Goal: Task Accomplishment & Management: Complete application form

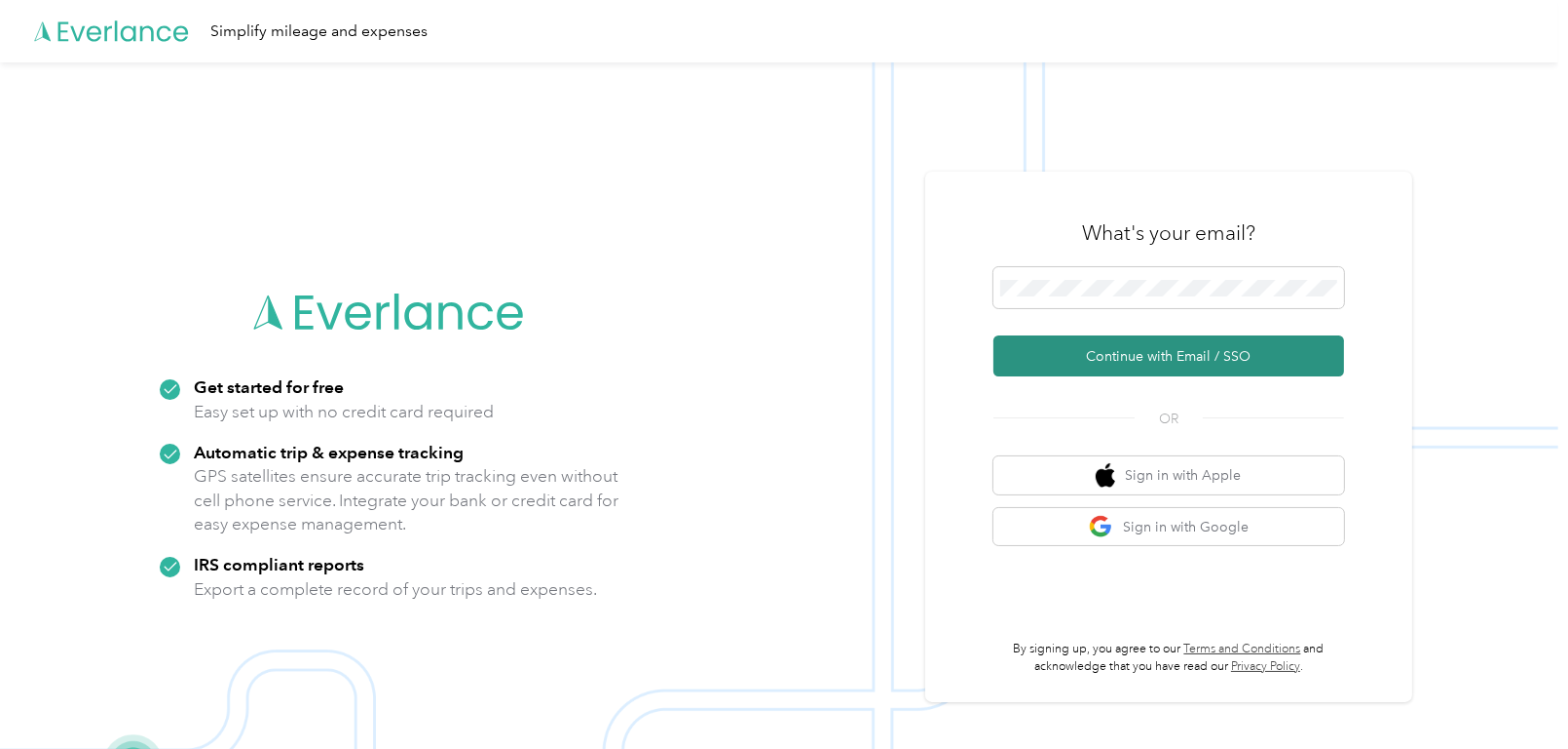
click at [1089, 339] on button "Continue with Email / SSO" at bounding box center [1169, 356] width 351 height 41
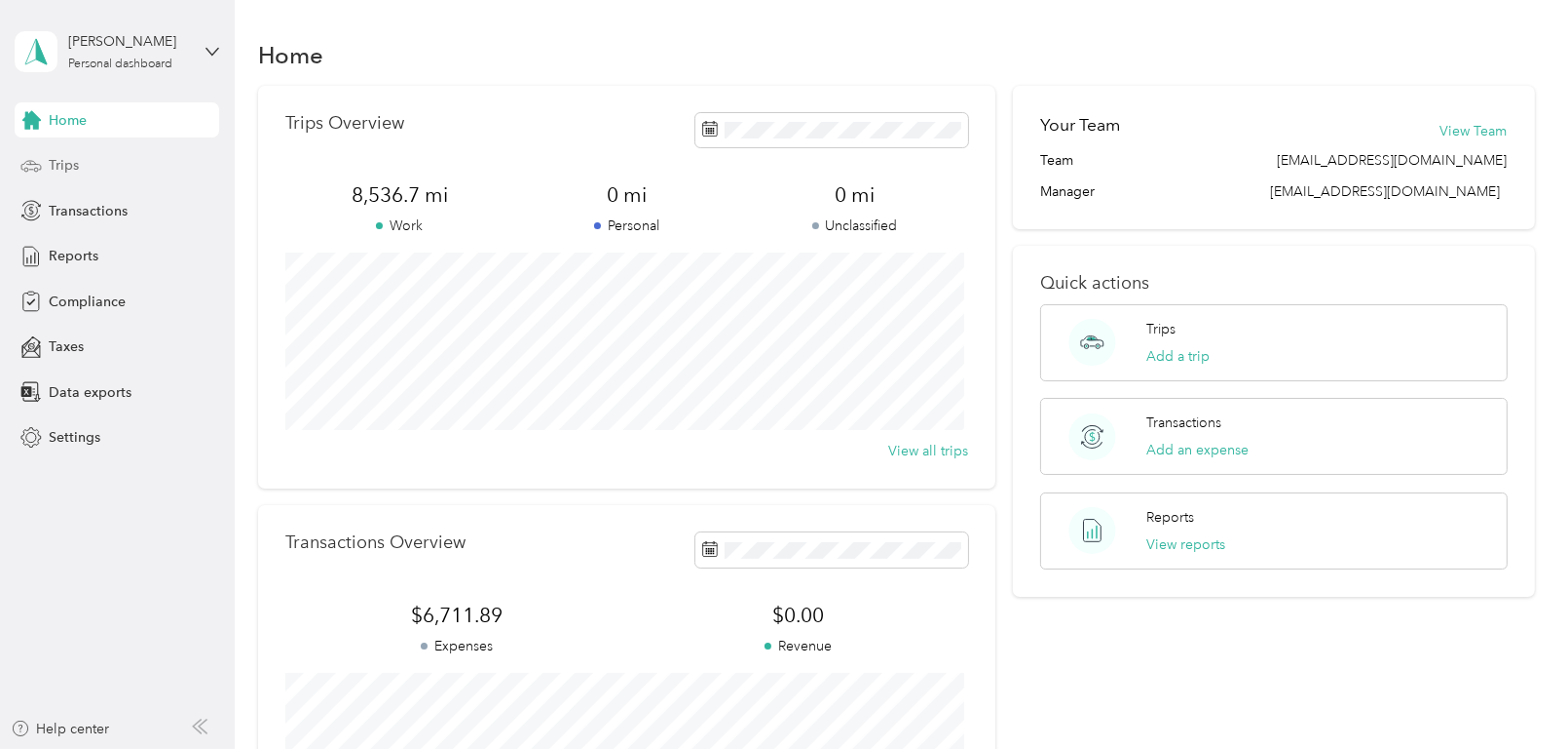
click at [55, 166] on span "Trips" at bounding box center [63, 165] width 31 height 21
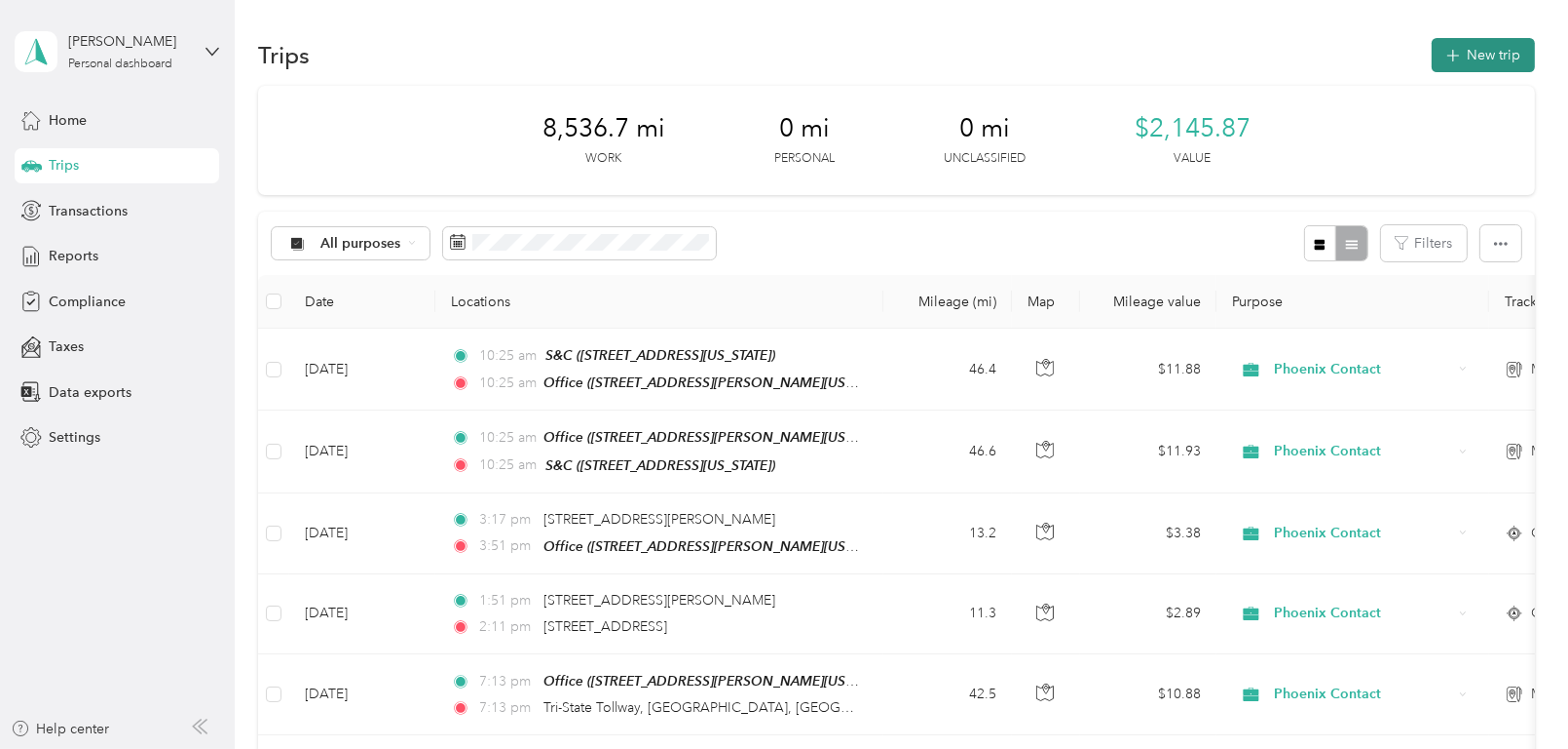
click at [1475, 44] on button "New trip" at bounding box center [1483, 55] width 103 height 34
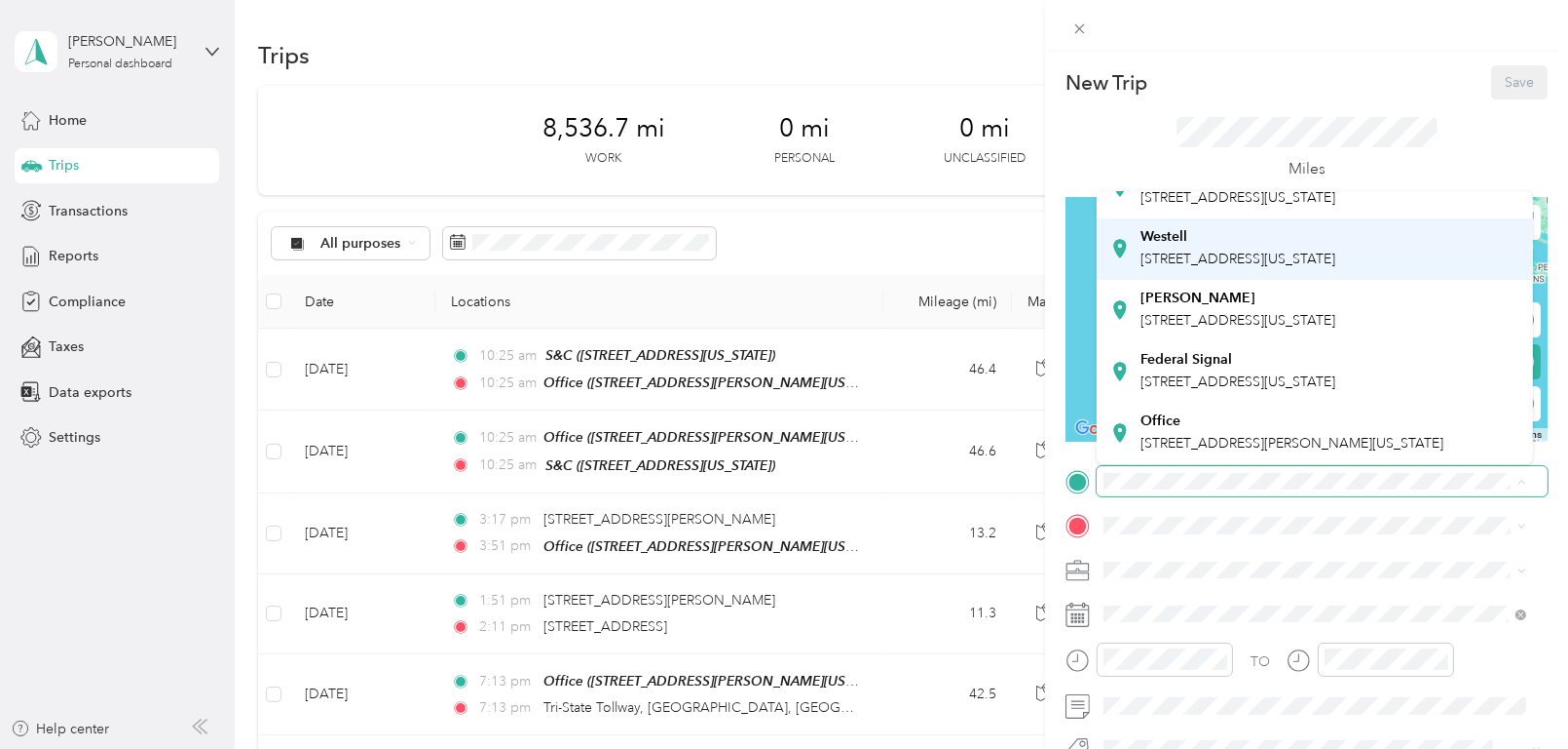
scroll to position [585, 0]
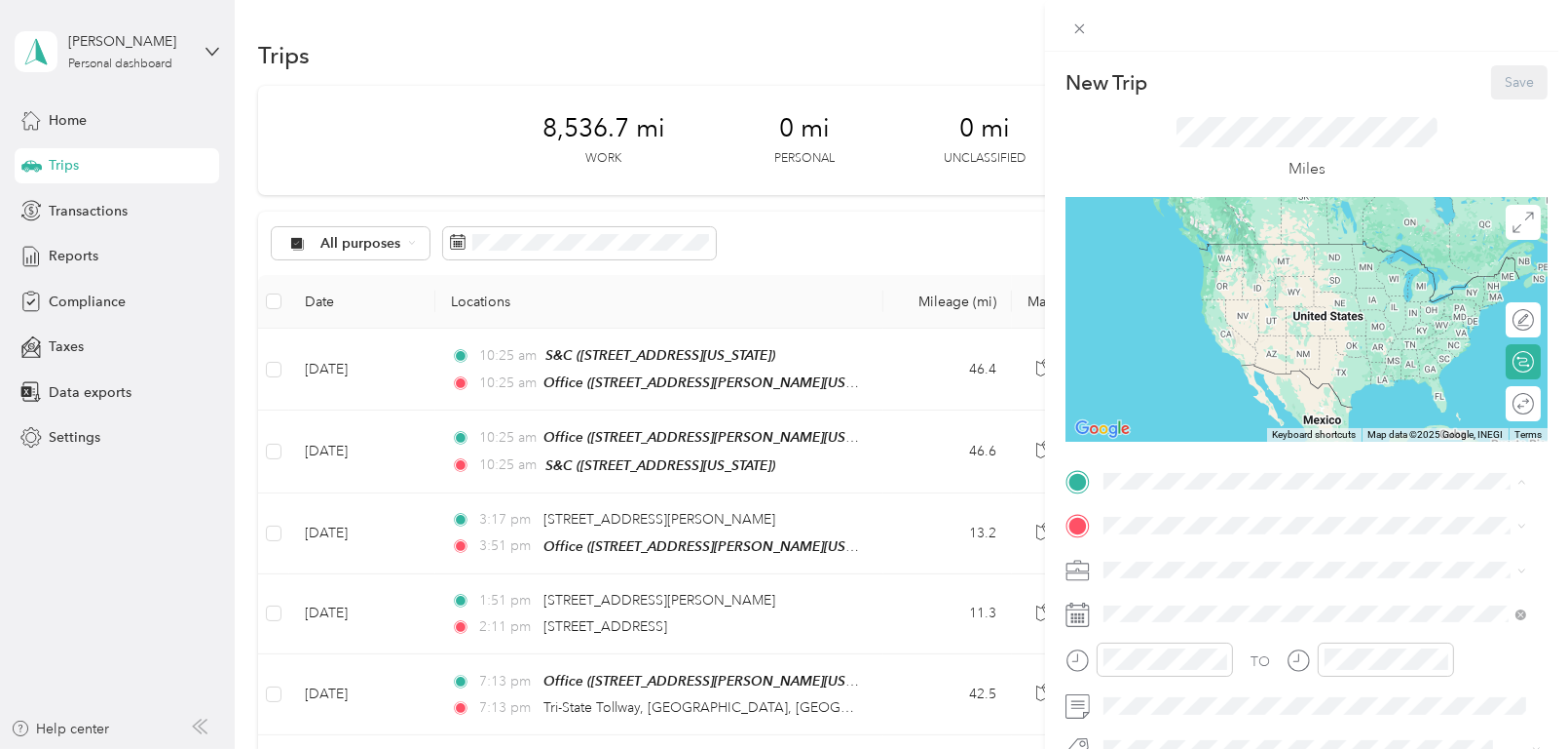
click at [1228, 435] on span "[STREET_ADDRESS][PERSON_NAME][US_STATE]" at bounding box center [1292, 443] width 303 height 17
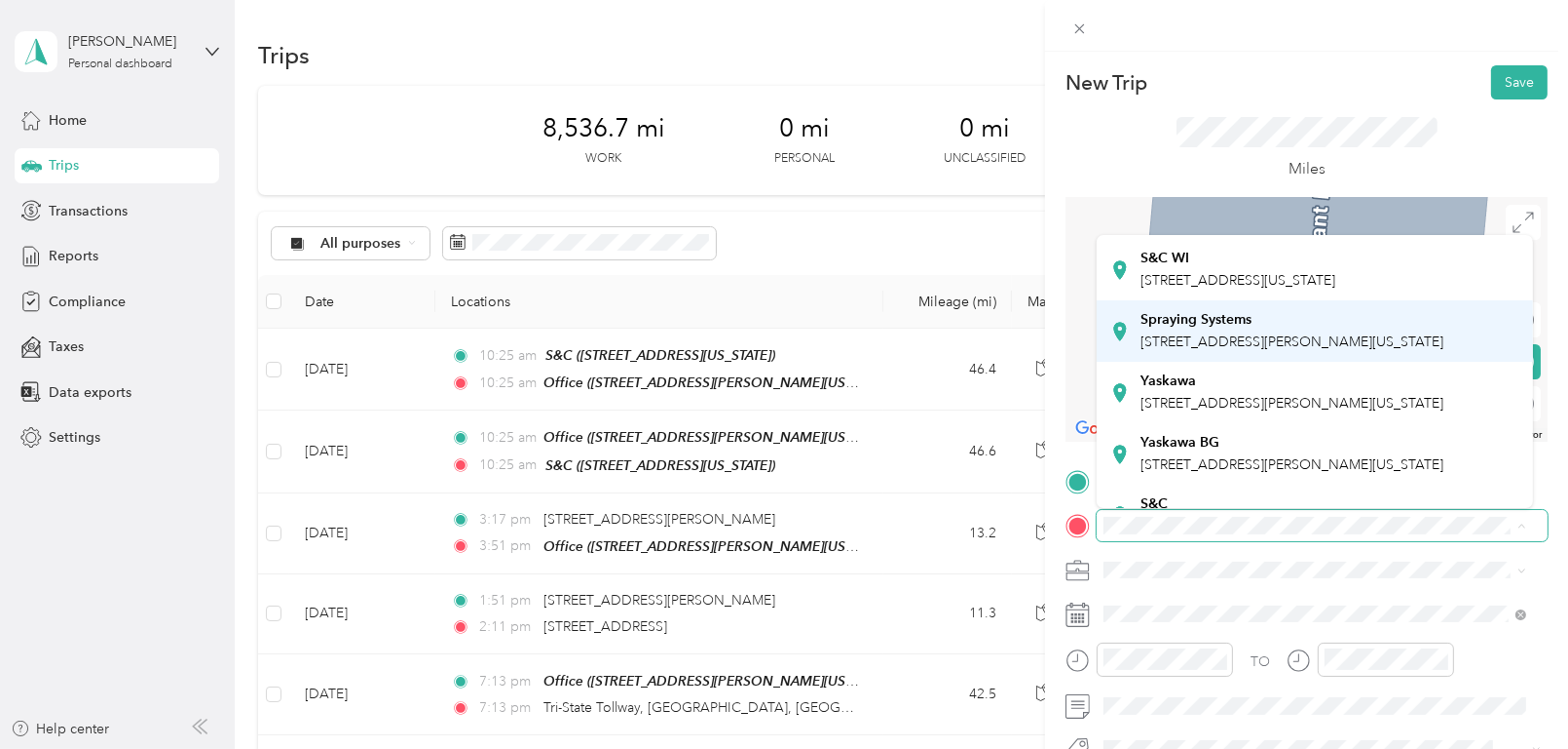
scroll to position [293, 0]
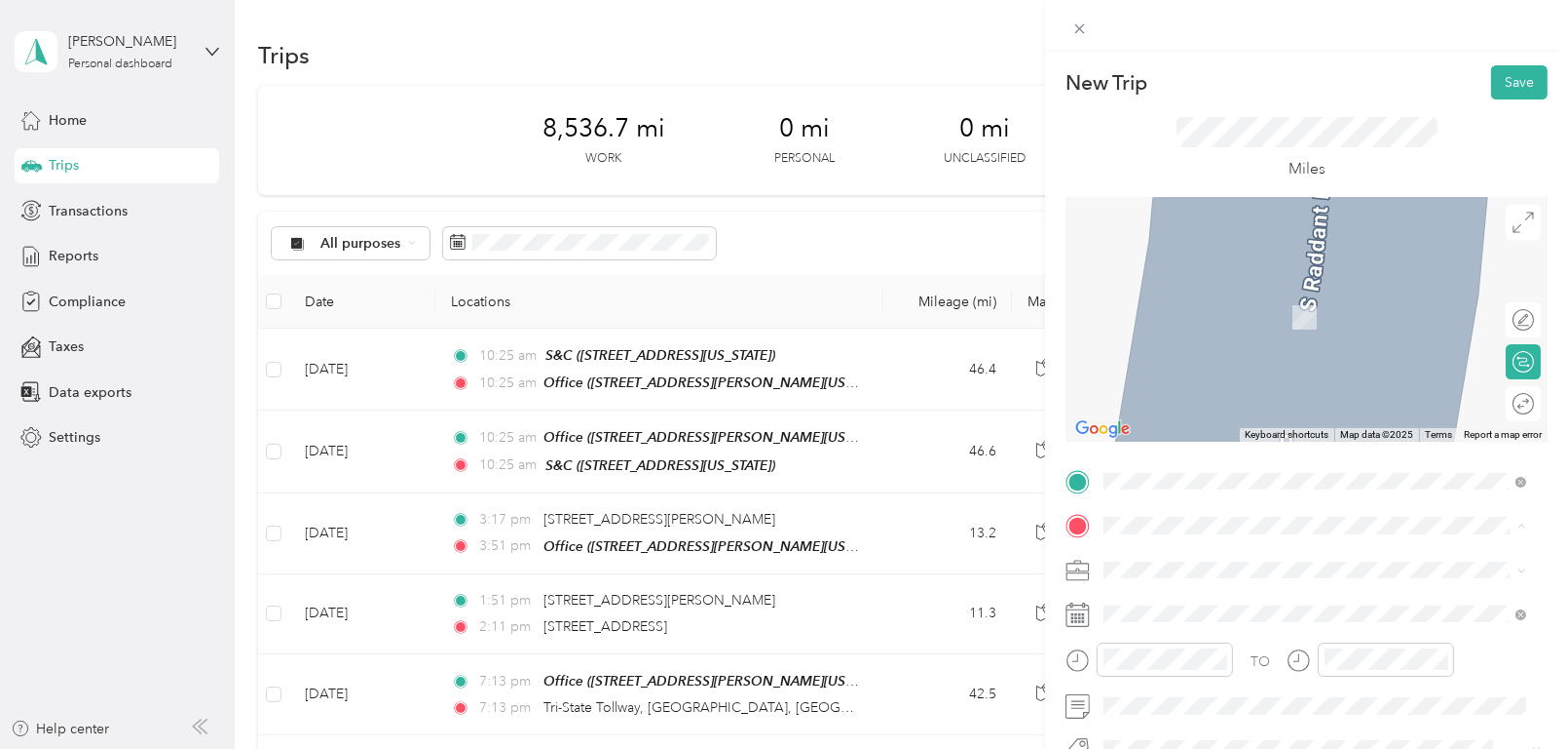
click at [1169, 218] on span "[STREET_ADDRESS][PERSON_NAME][US_STATE]" at bounding box center [1292, 209] width 303 height 17
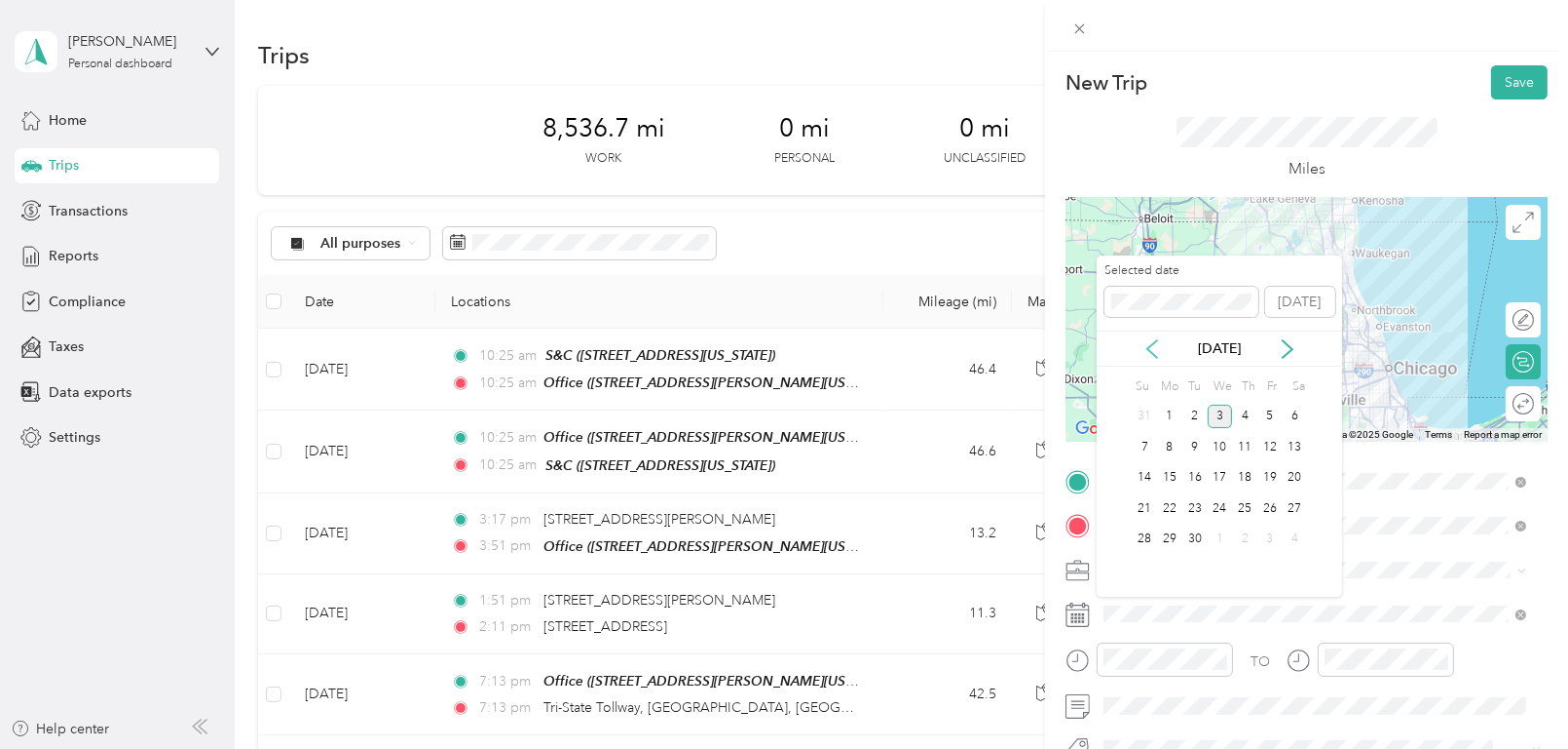
click at [1148, 353] on icon at bounding box center [1152, 349] width 20 height 20
click at [1191, 510] on div "19" at bounding box center [1196, 508] width 26 height 25
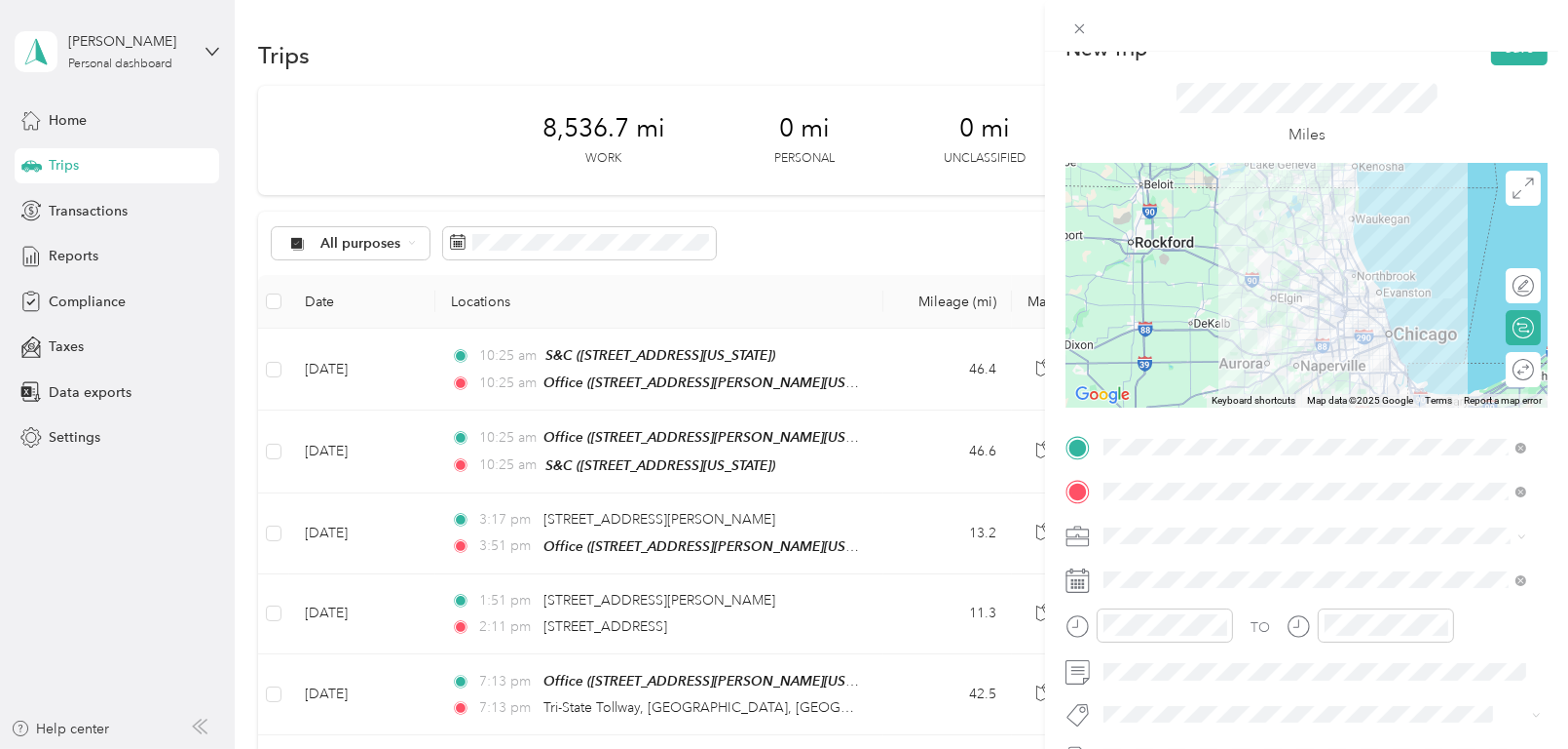
scroll to position [0, 0]
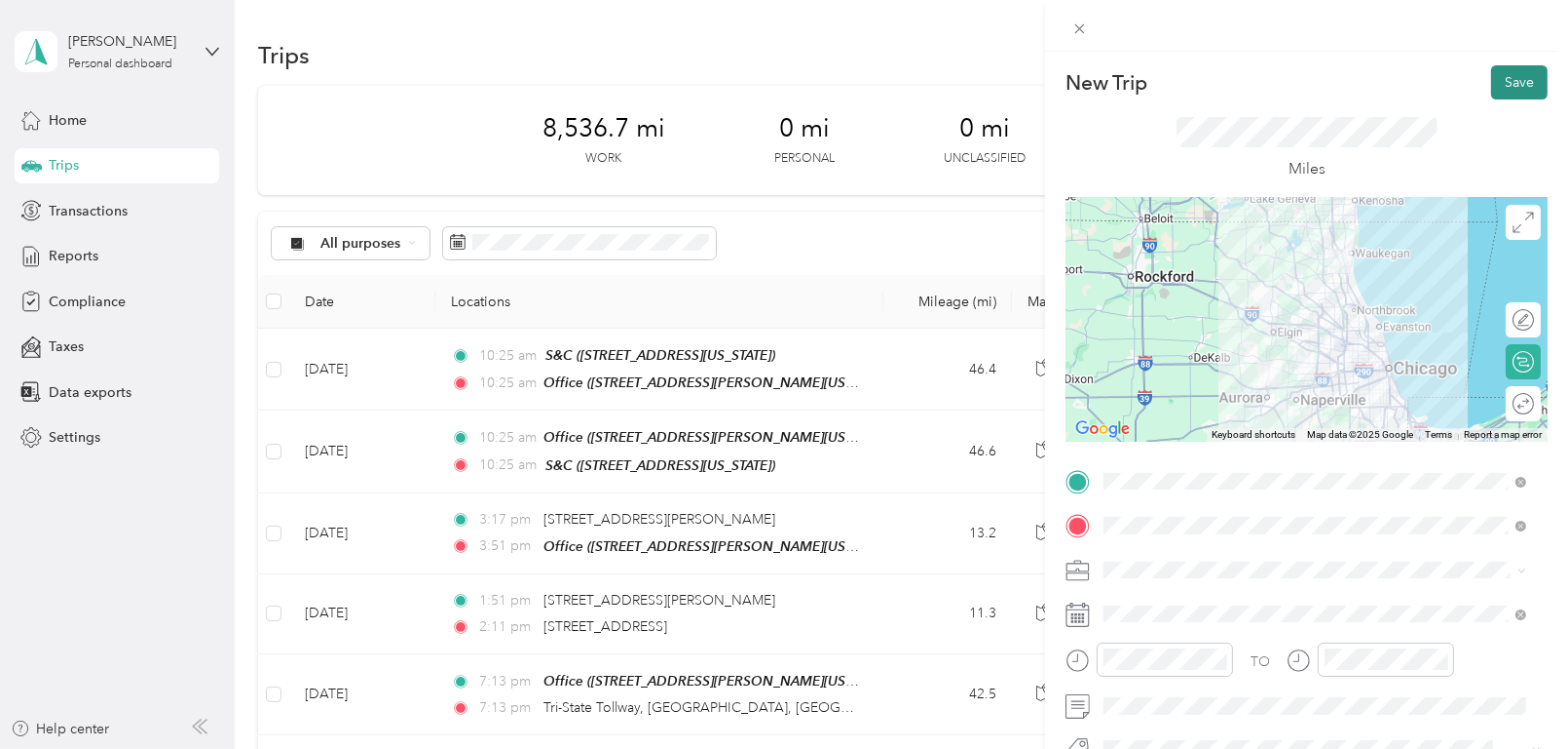
click at [1508, 79] on button "Save" at bounding box center [1519, 82] width 56 height 34
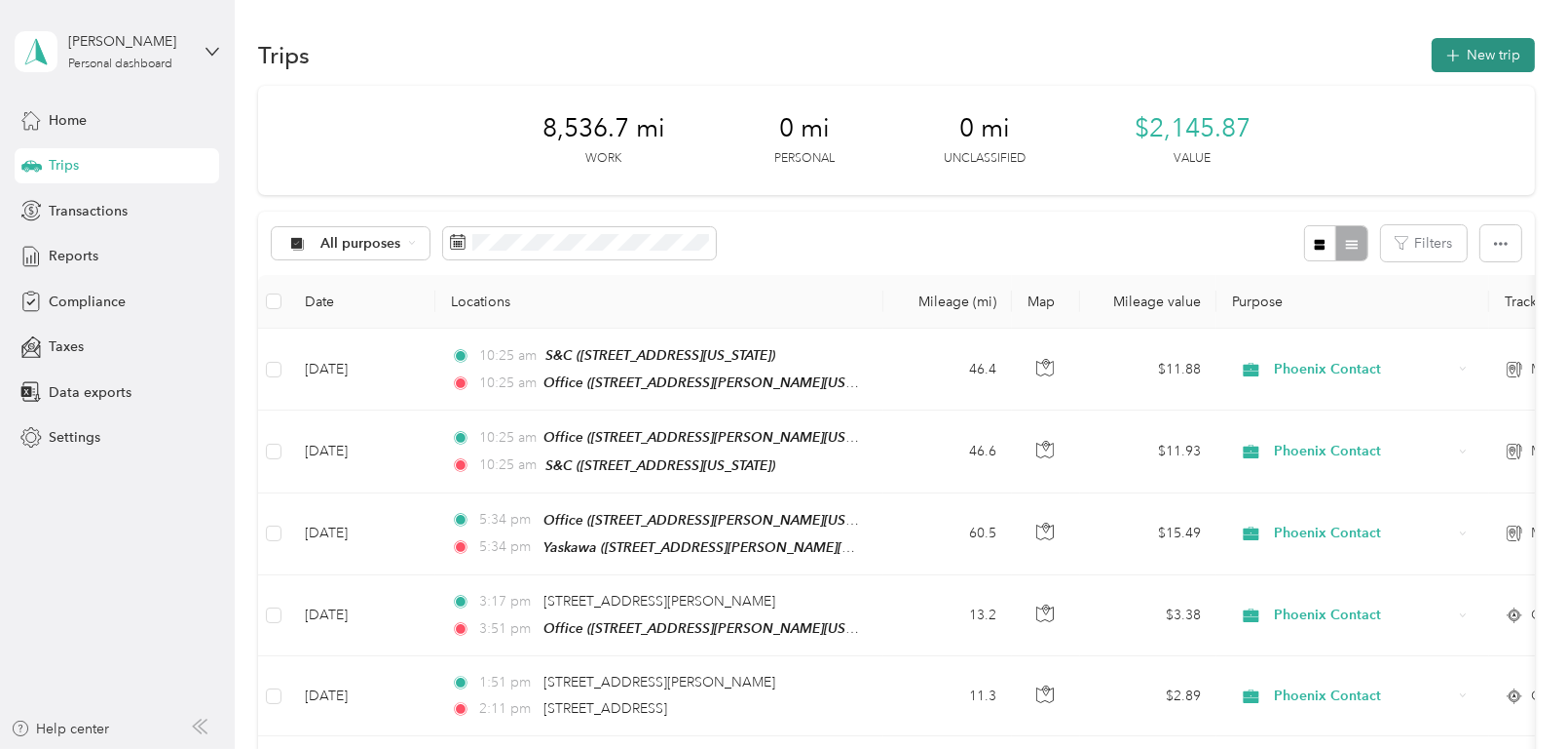
click at [1454, 60] on icon "button" at bounding box center [1453, 55] width 23 height 23
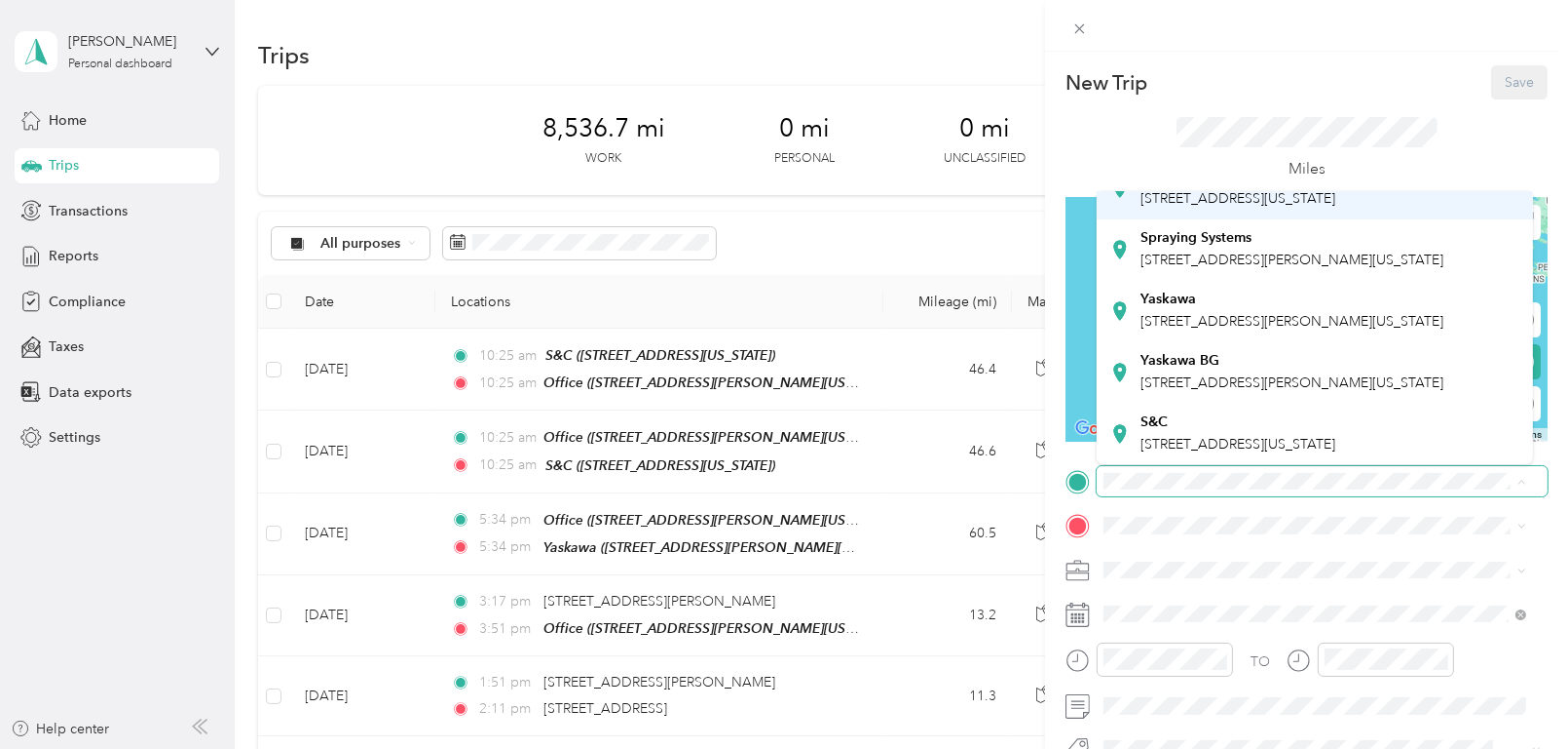
scroll to position [195, 0]
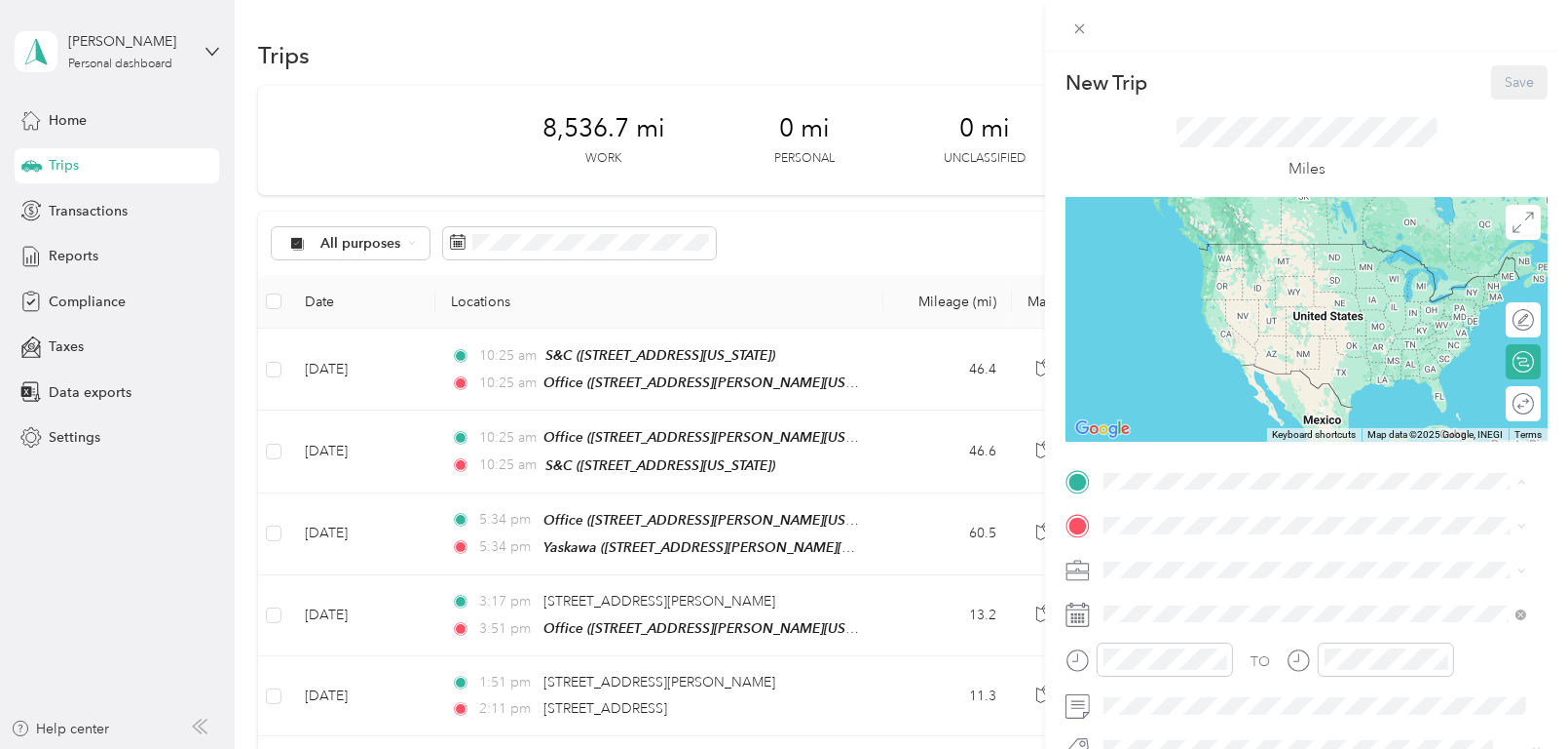
click at [1179, 272] on div "Yaskawa [STREET_ADDRESS][PERSON_NAME][US_STATE]" at bounding box center [1292, 251] width 303 height 41
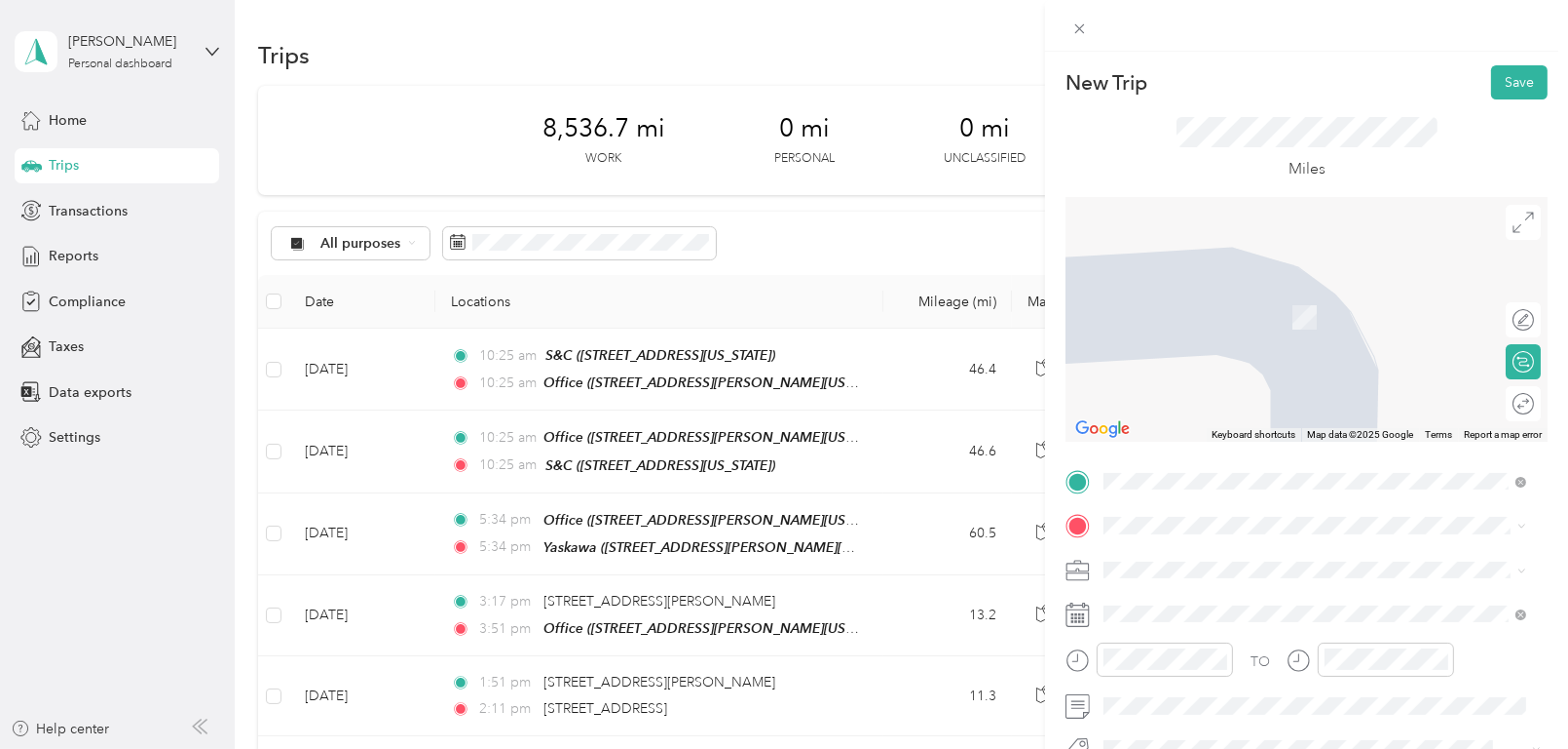
click at [1174, 386] on span "[STREET_ADDRESS][US_STATE]" at bounding box center [1238, 377] width 195 height 17
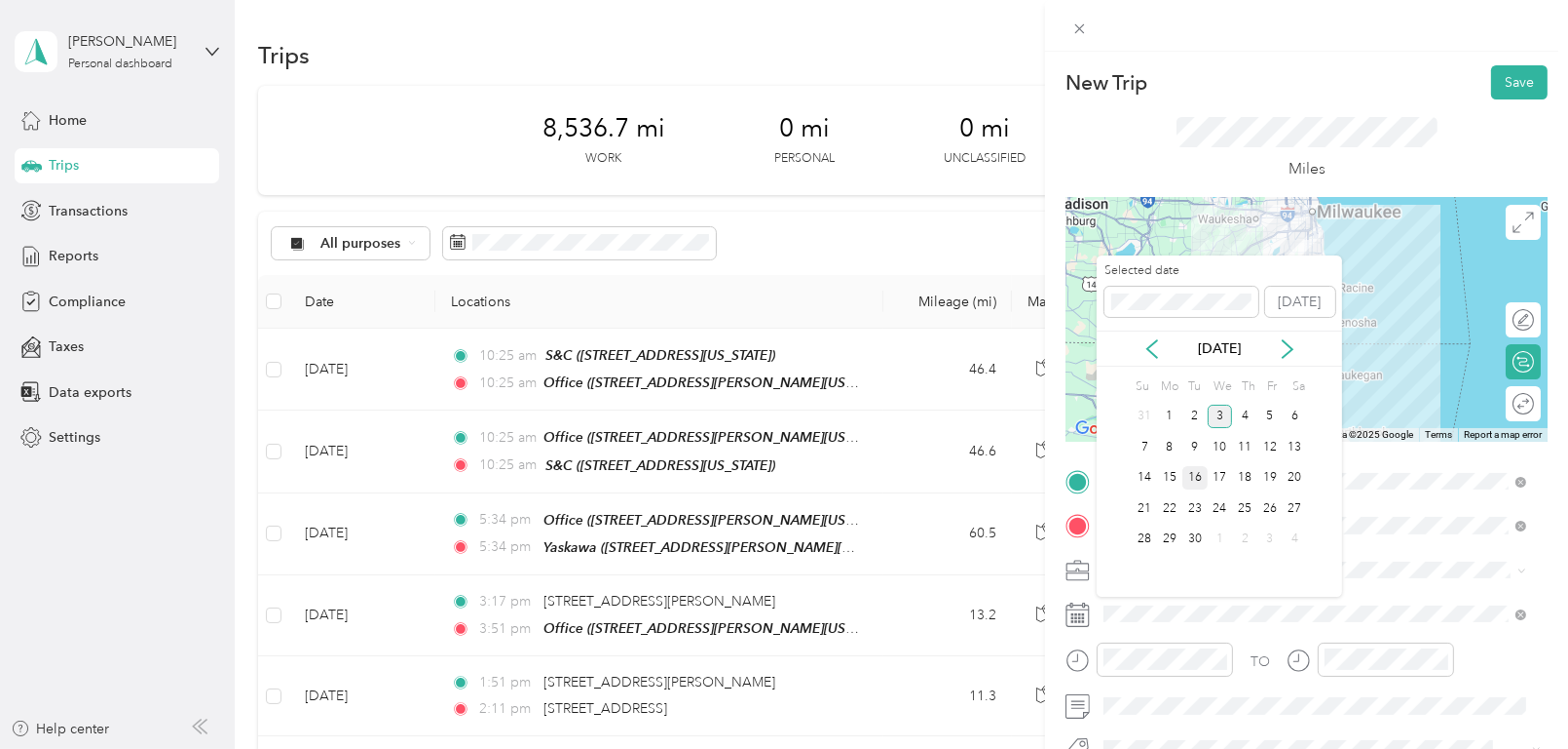
click at [1191, 479] on div "16" at bounding box center [1196, 478] width 26 height 25
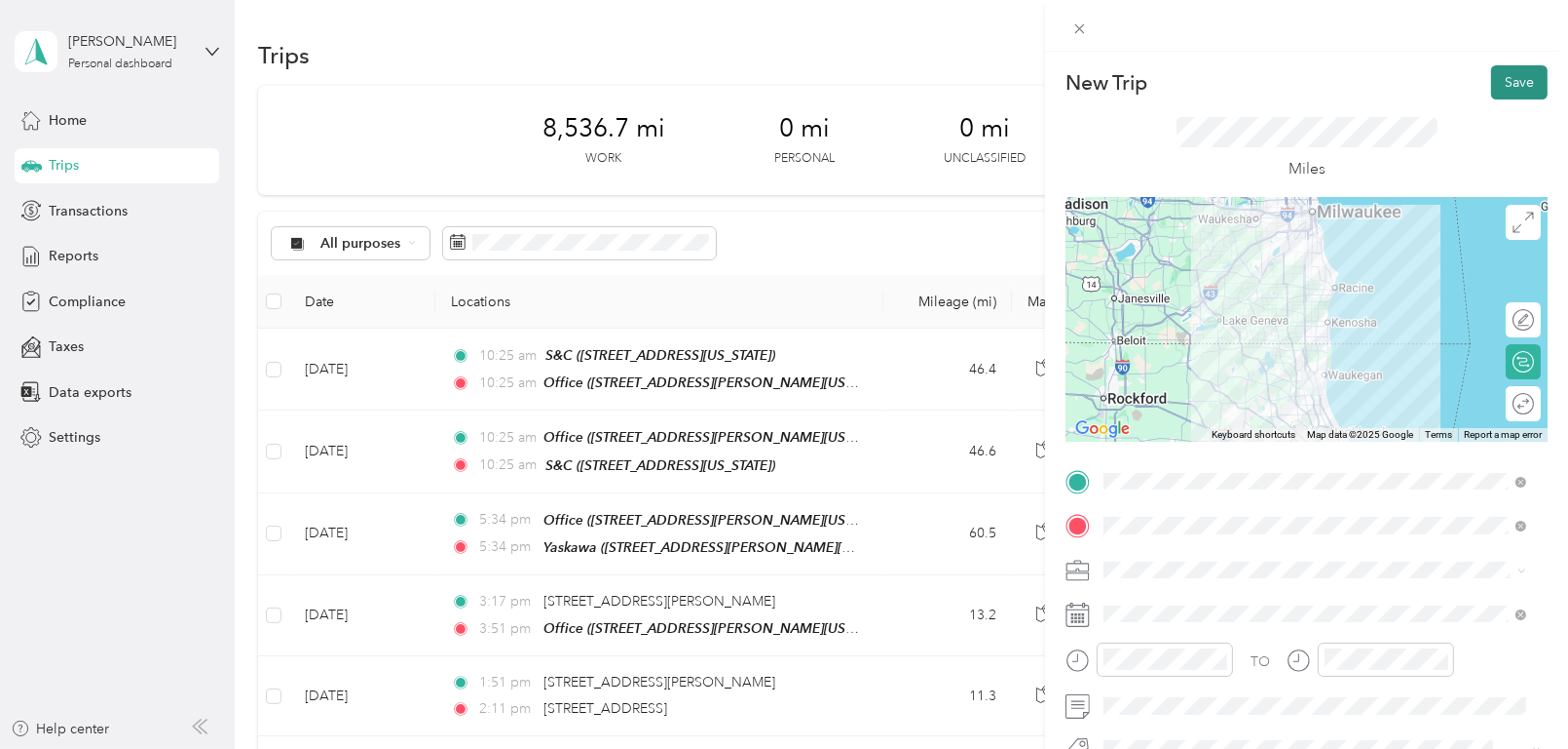
click at [1502, 77] on button "Save" at bounding box center [1519, 82] width 56 height 34
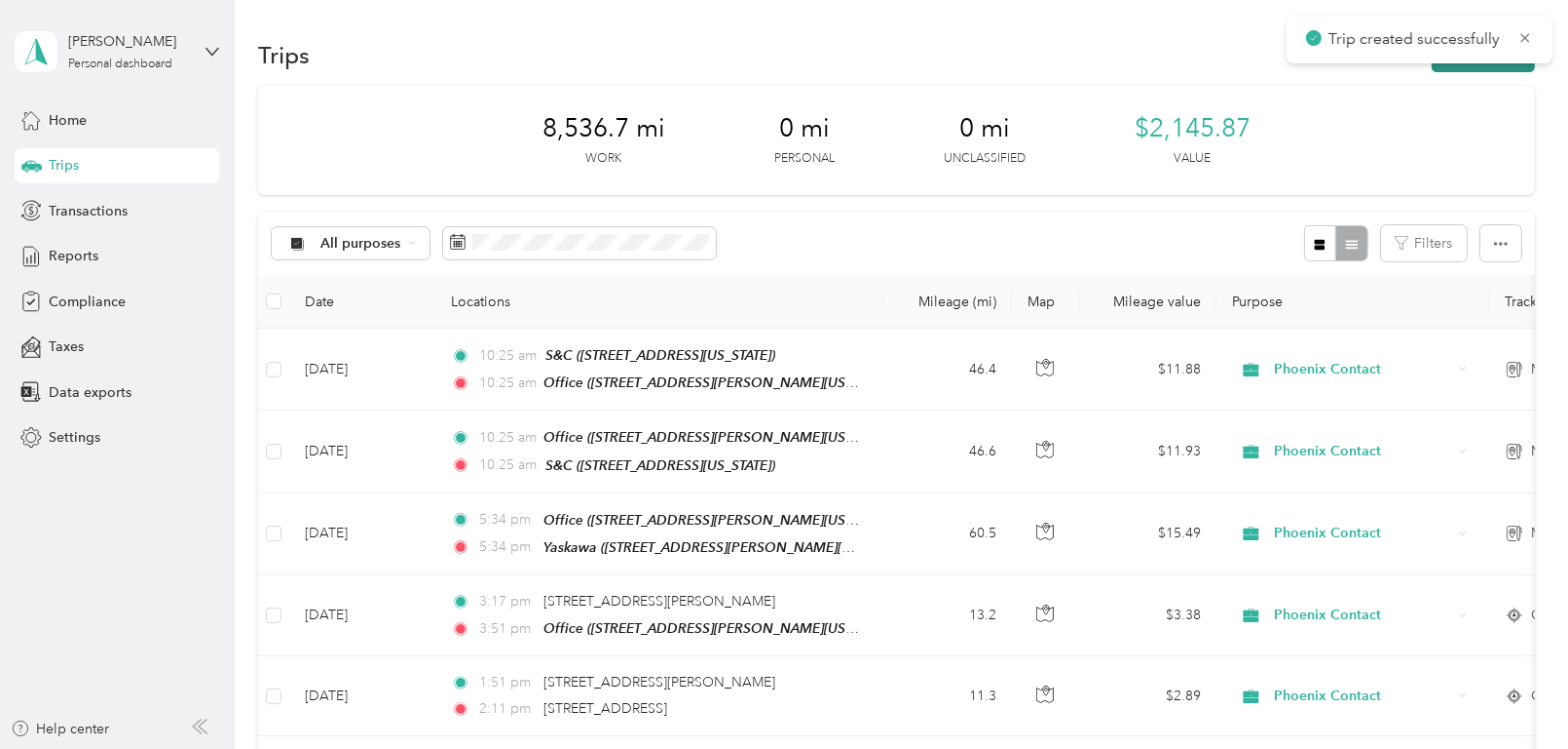
click at [1465, 66] on button "New trip" at bounding box center [1483, 55] width 103 height 34
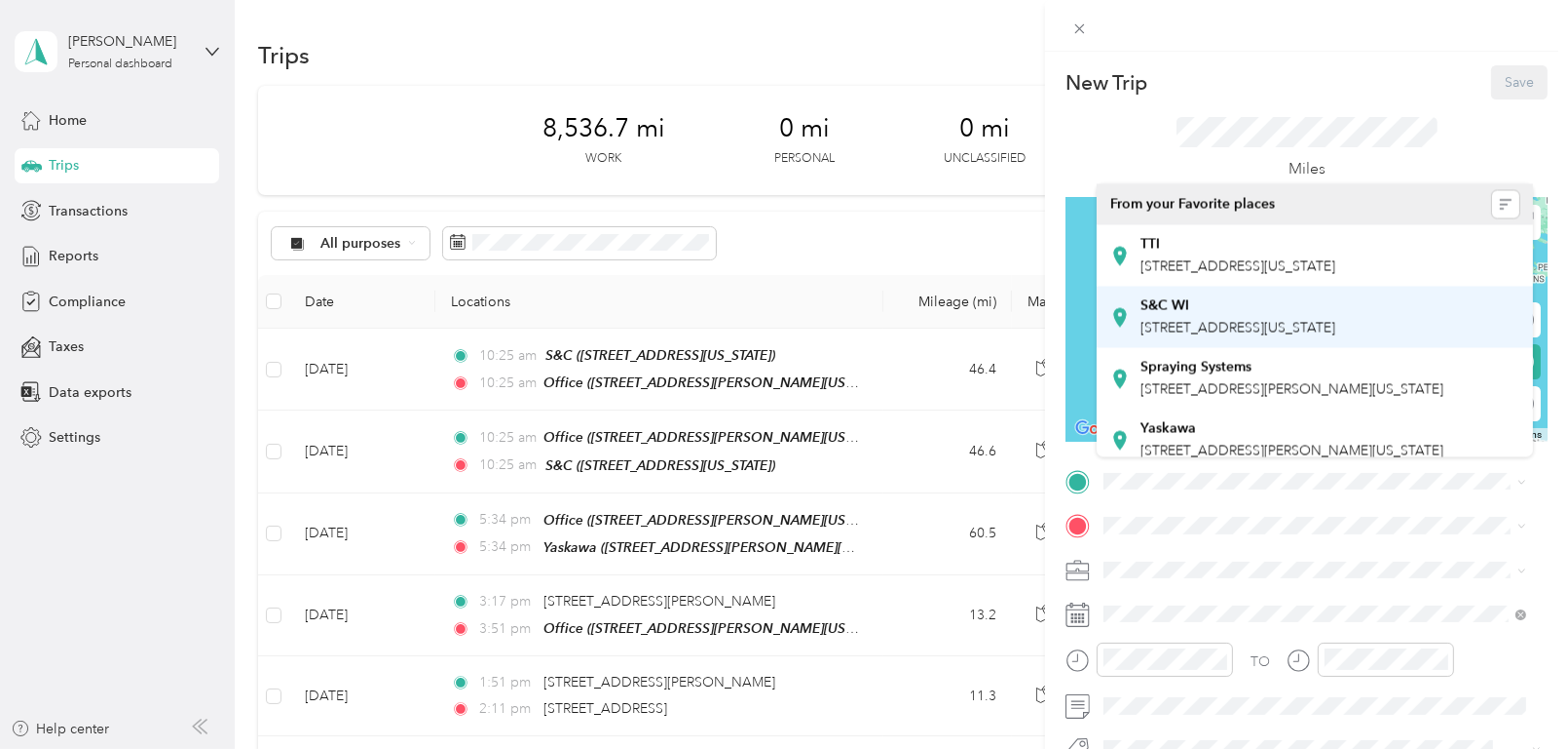
click at [1169, 333] on div "S&C WI [STREET_ADDRESS][US_STATE]" at bounding box center [1238, 317] width 195 height 41
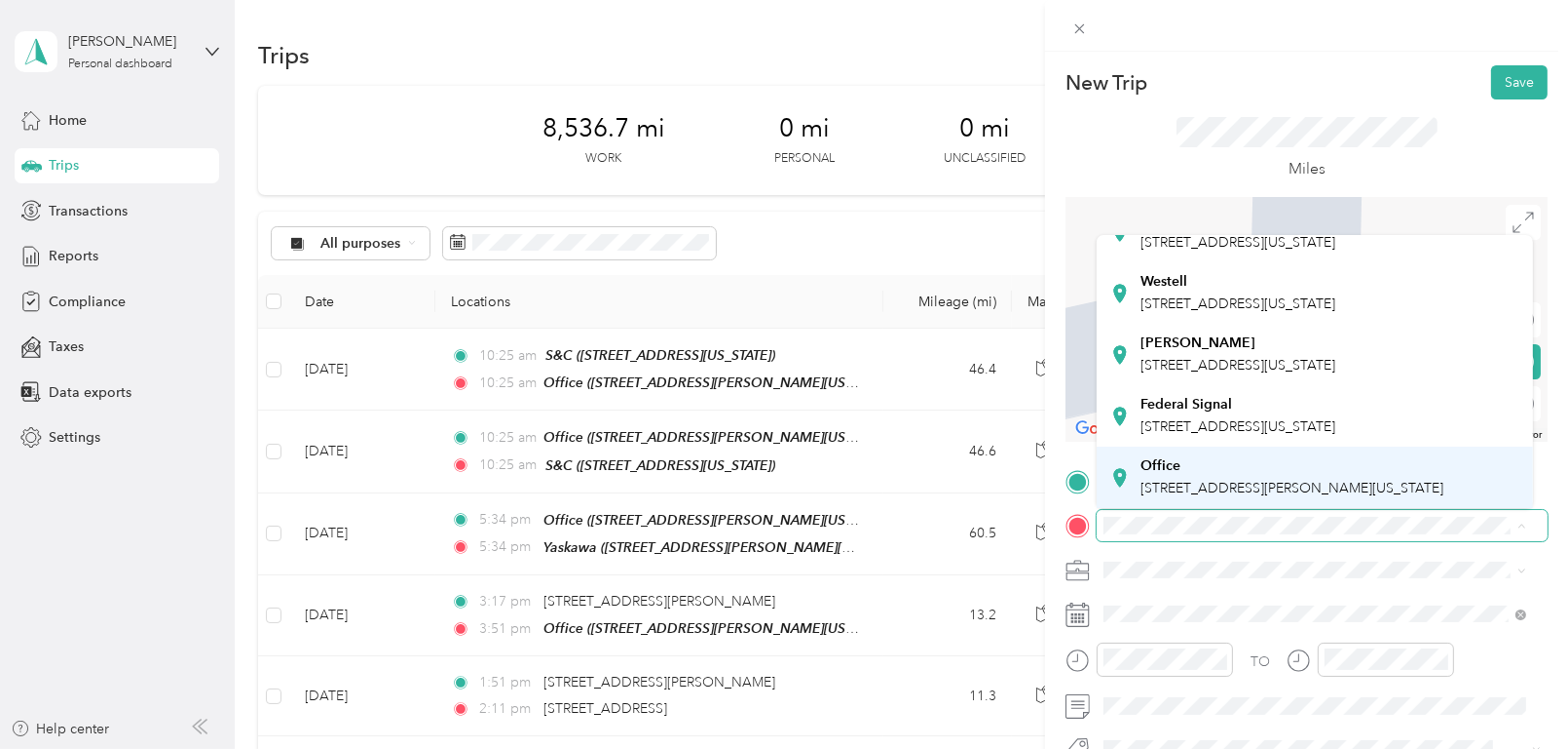
scroll to position [585, 0]
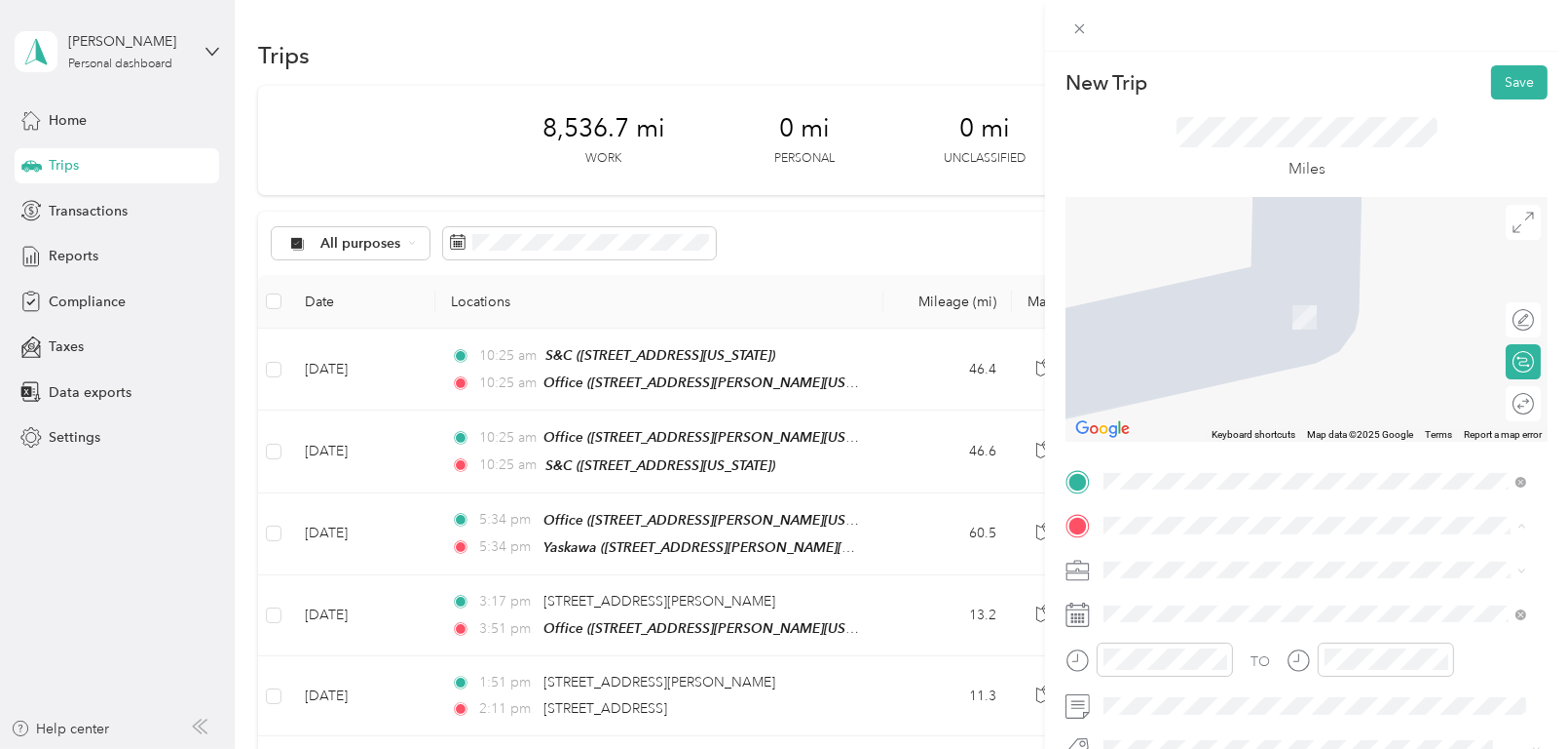
click at [1241, 480] on span "[STREET_ADDRESS][PERSON_NAME][US_STATE]" at bounding box center [1292, 488] width 303 height 17
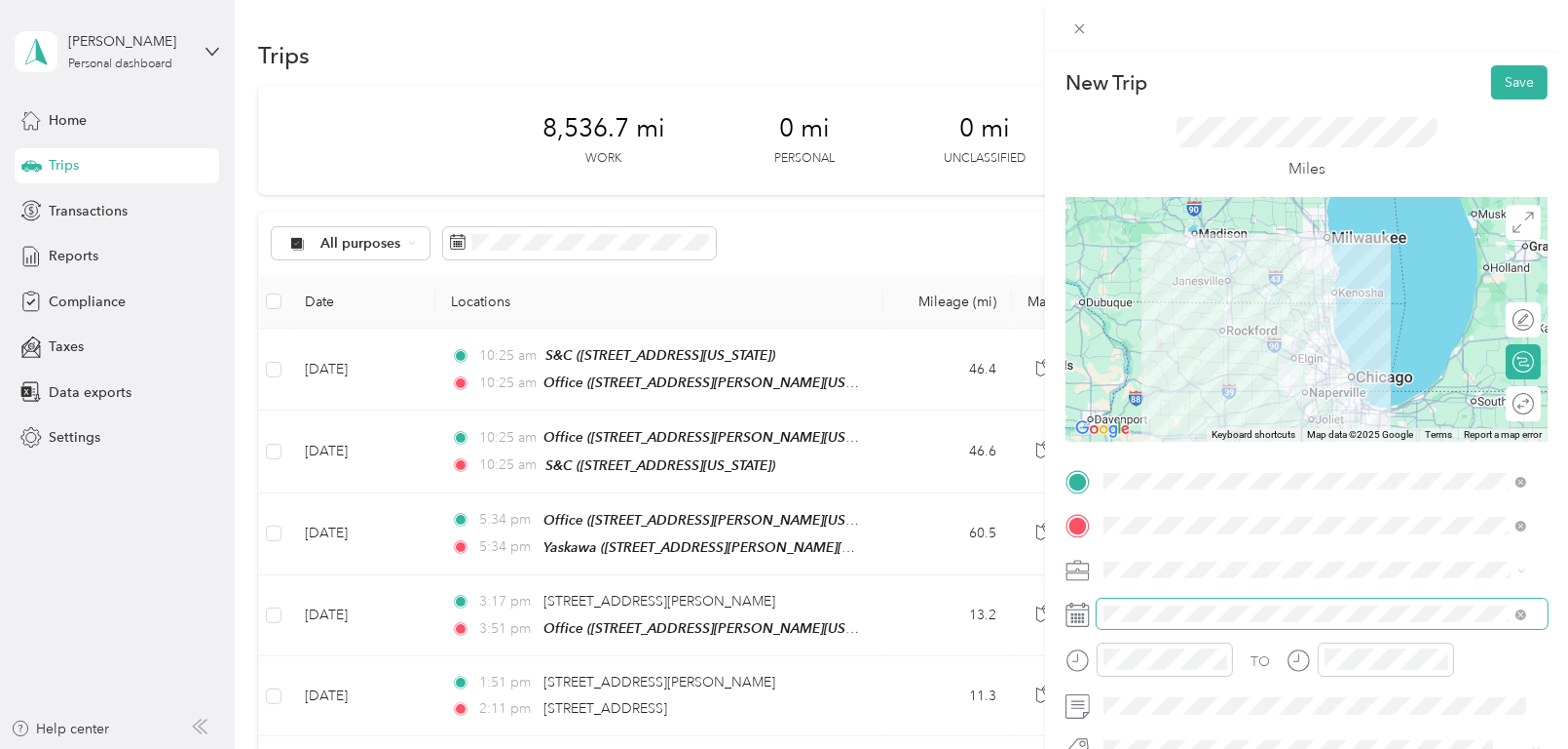
click at [1153, 623] on span at bounding box center [1323, 613] width 451 height 31
click at [1074, 619] on icon at bounding box center [1078, 614] width 25 height 25
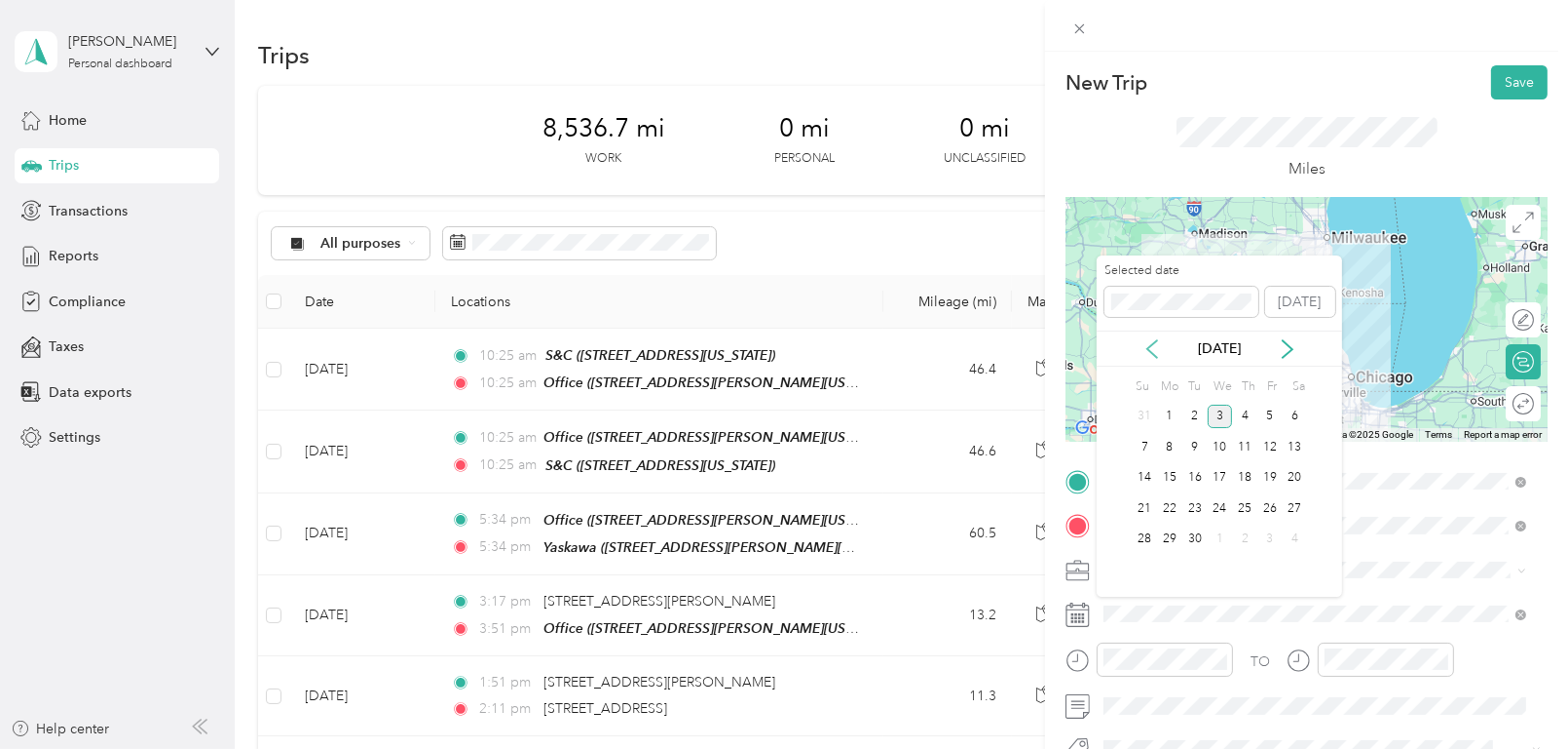
click at [1145, 343] on icon at bounding box center [1152, 349] width 20 height 20
click at [1194, 507] on div "19" at bounding box center [1196, 508] width 26 height 25
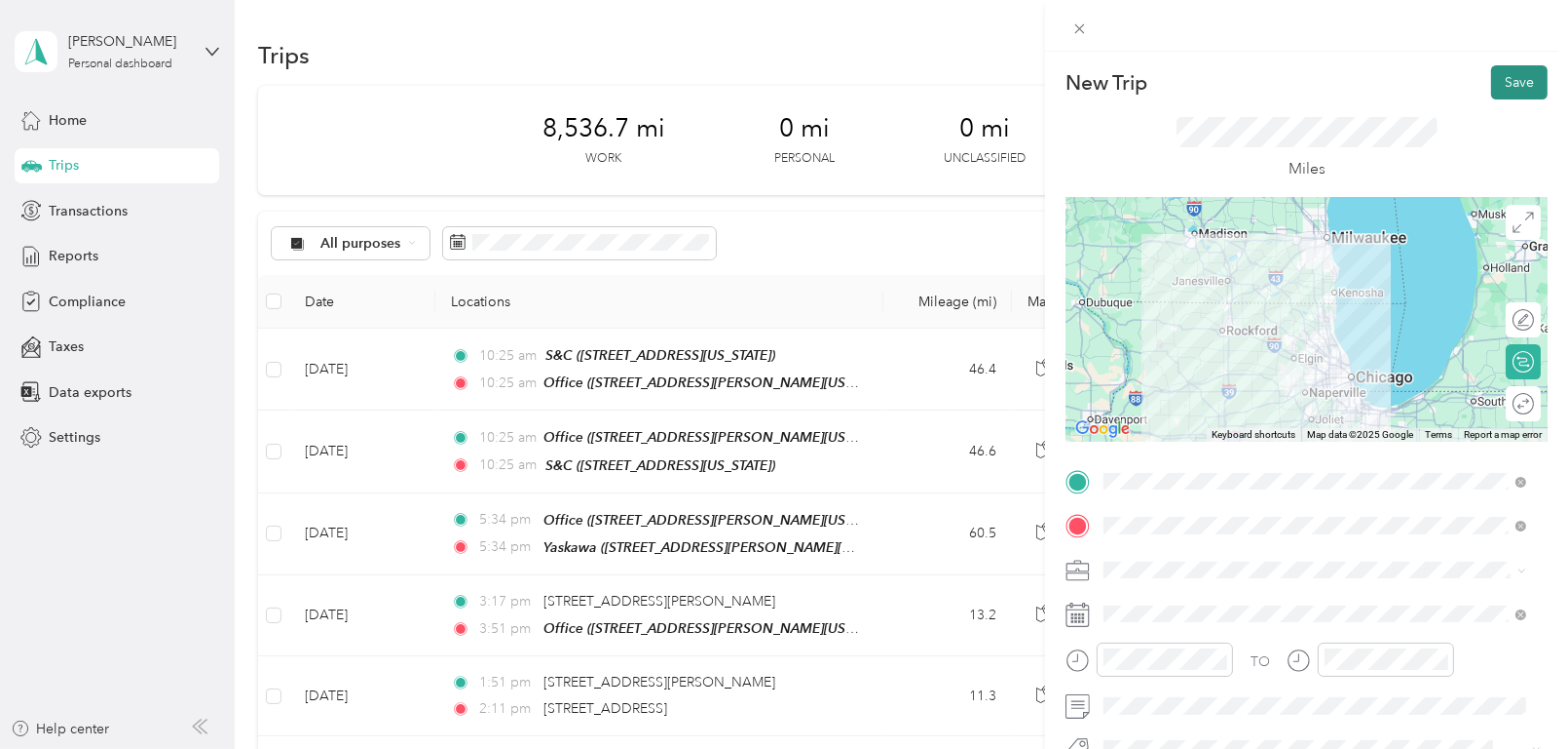
click at [1507, 76] on button "Save" at bounding box center [1519, 82] width 56 height 34
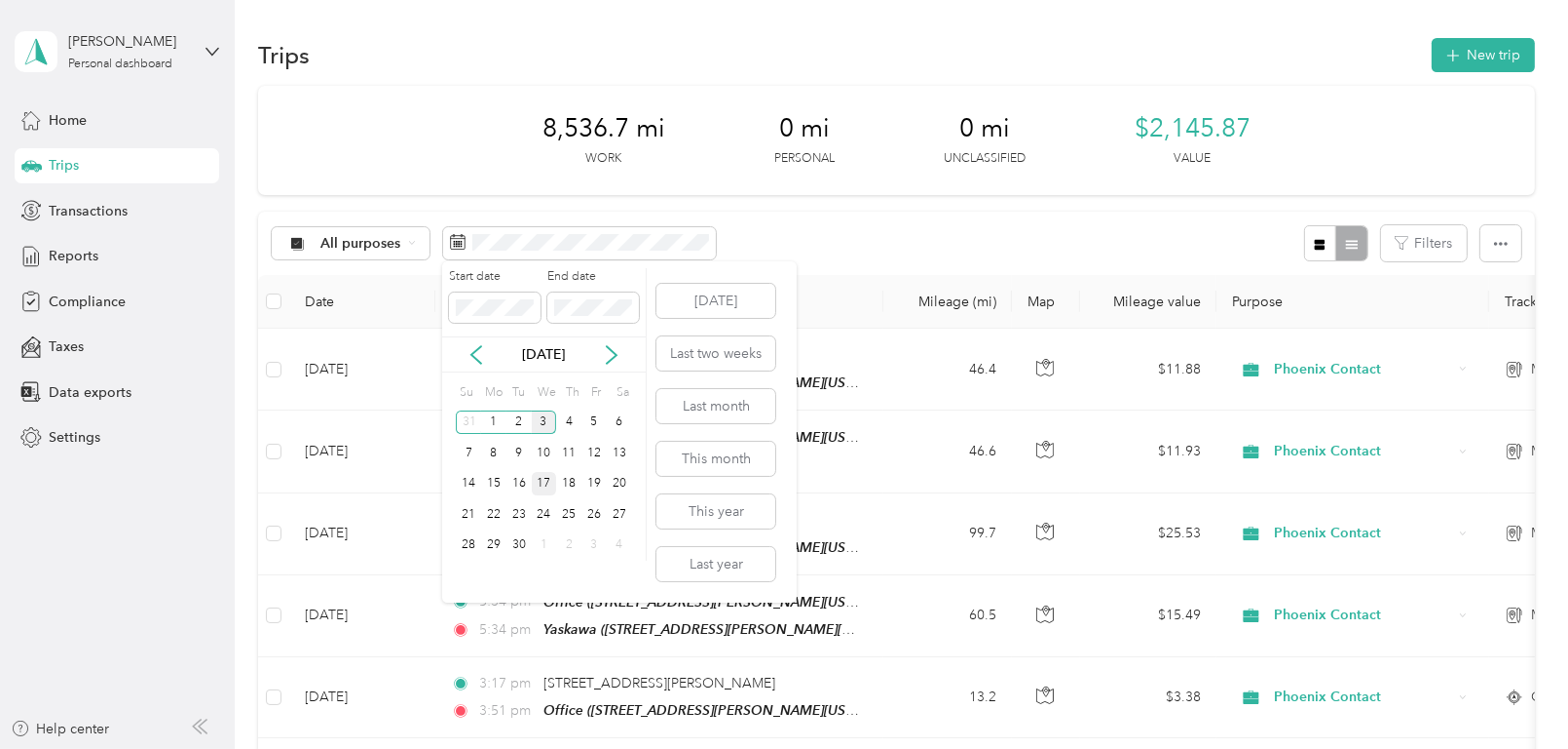
click at [546, 479] on div "17" at bounding box center [545, 484] width 26 height 25
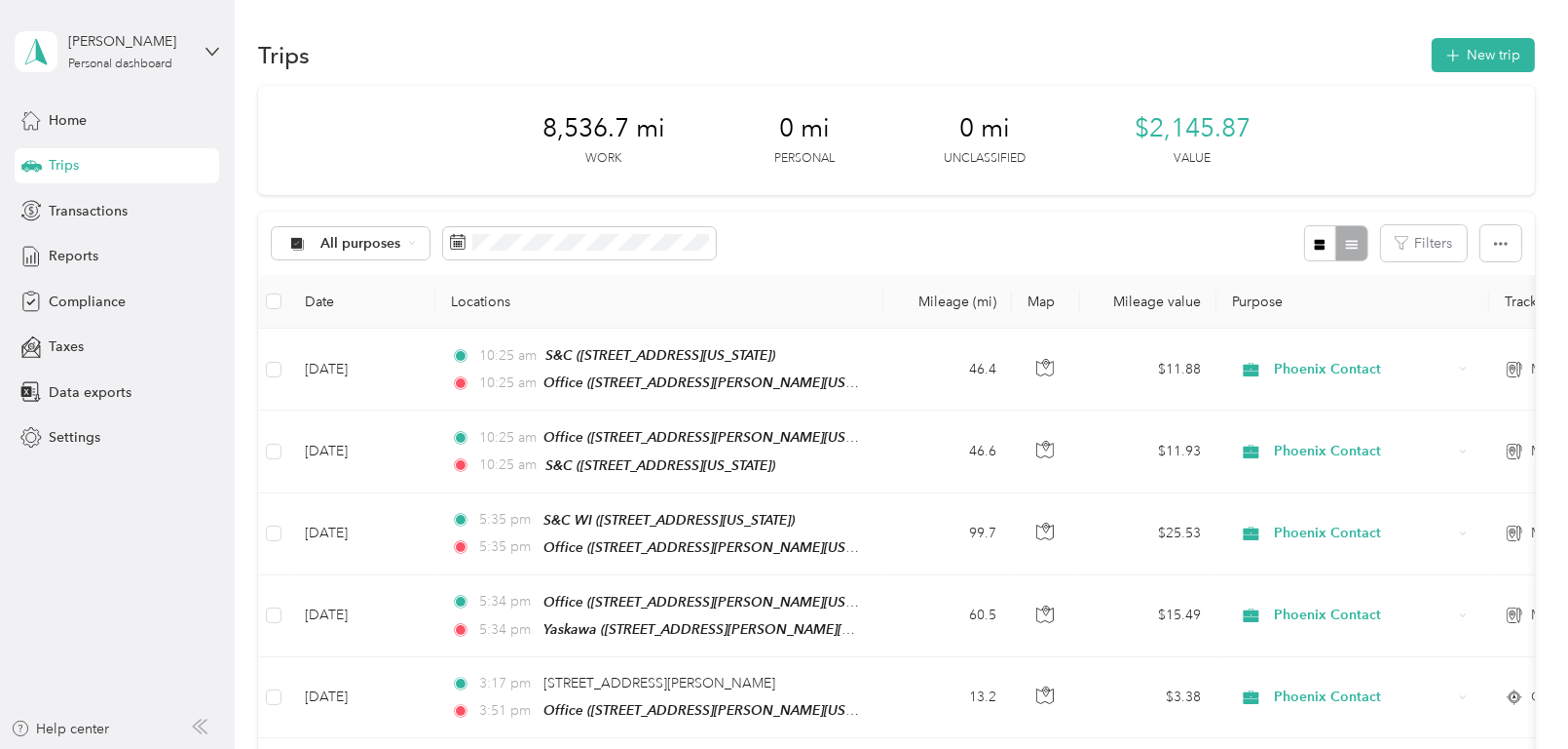
click at [846, 239] on div "All purposes Filters" at bounding box center [896, 243] width 1276 height 63
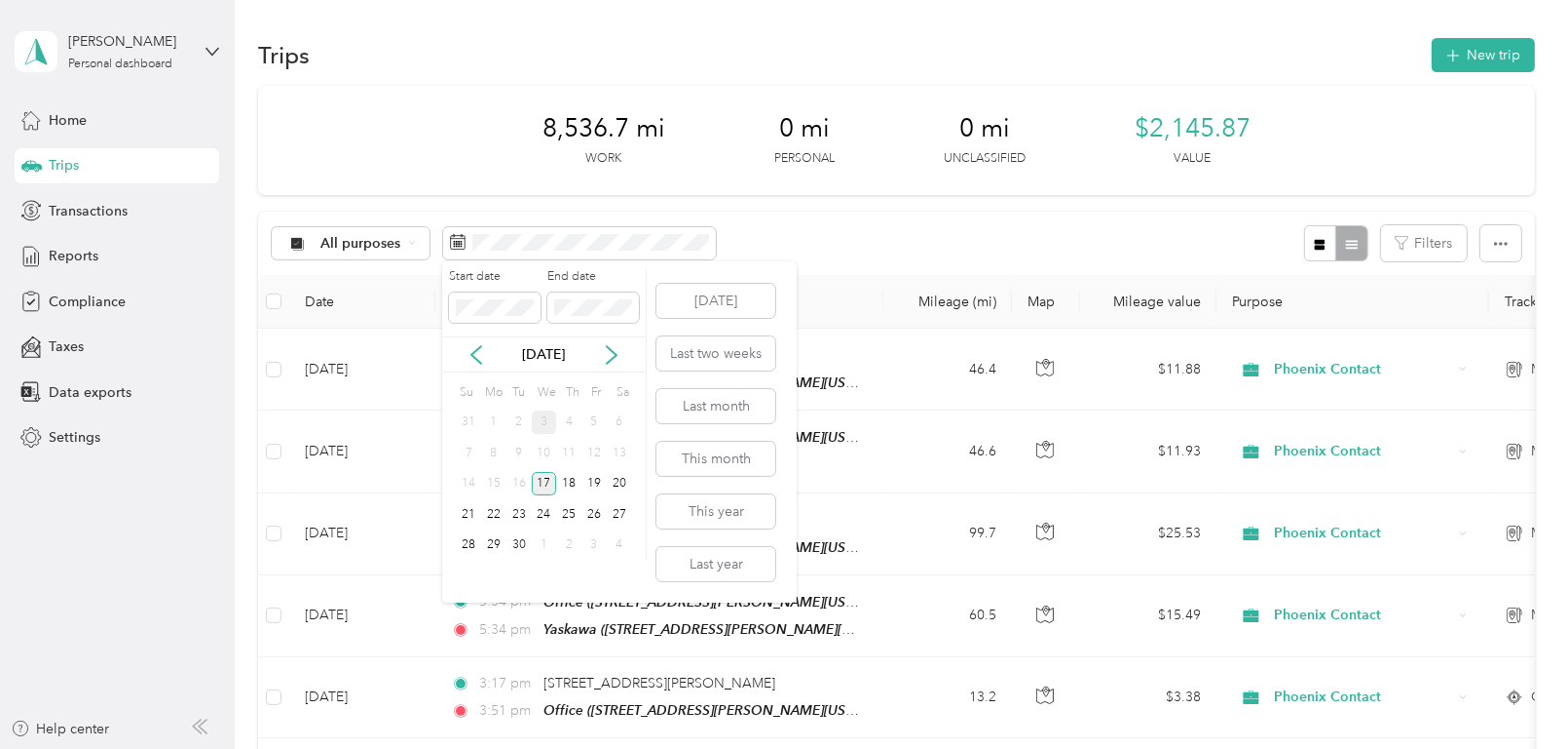
click at [541, 484] on div "17" at bounding box center [545, 484] width 26 height 25
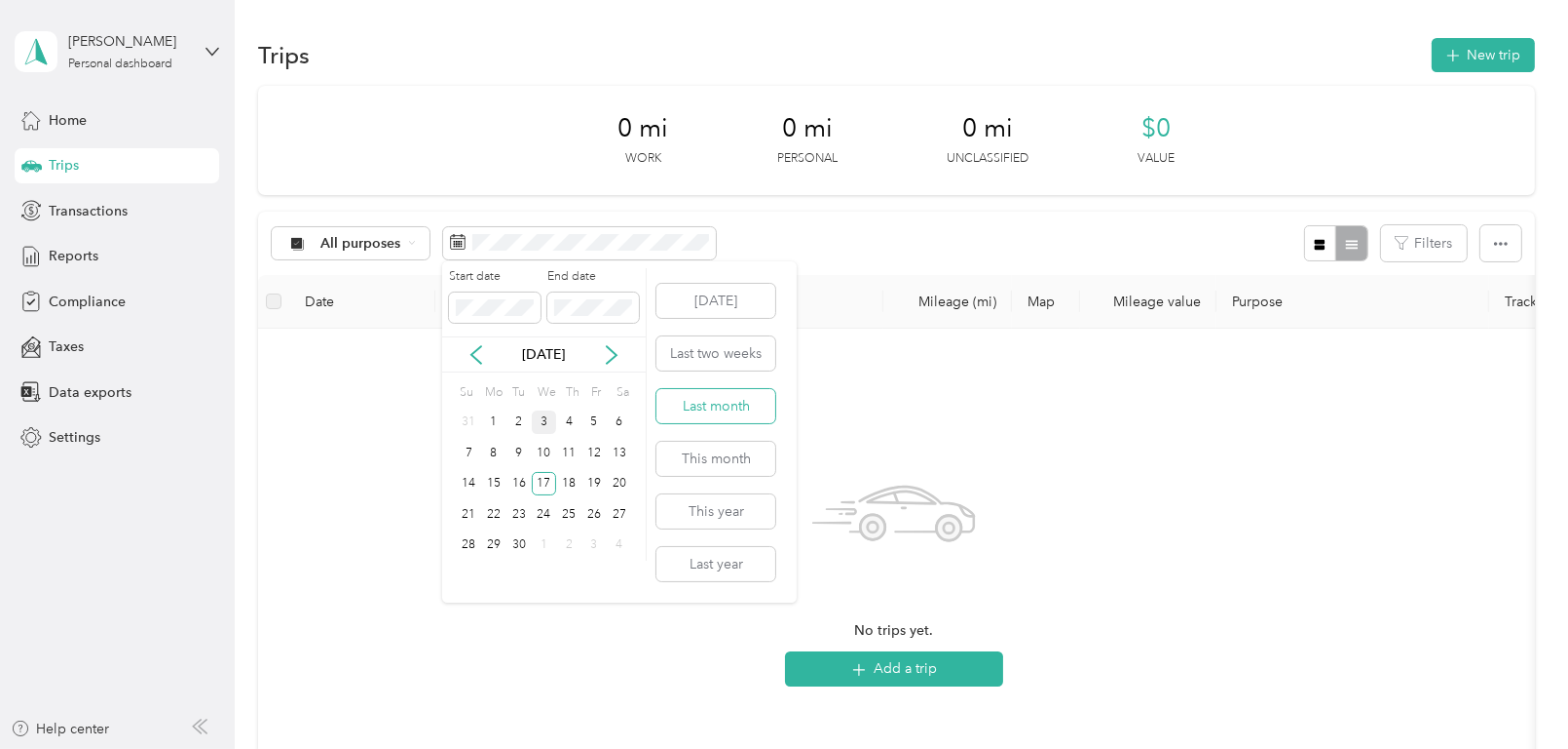
click at [731, 399] on button "Last month" at bounding box center [716, 406] width 119 height 34
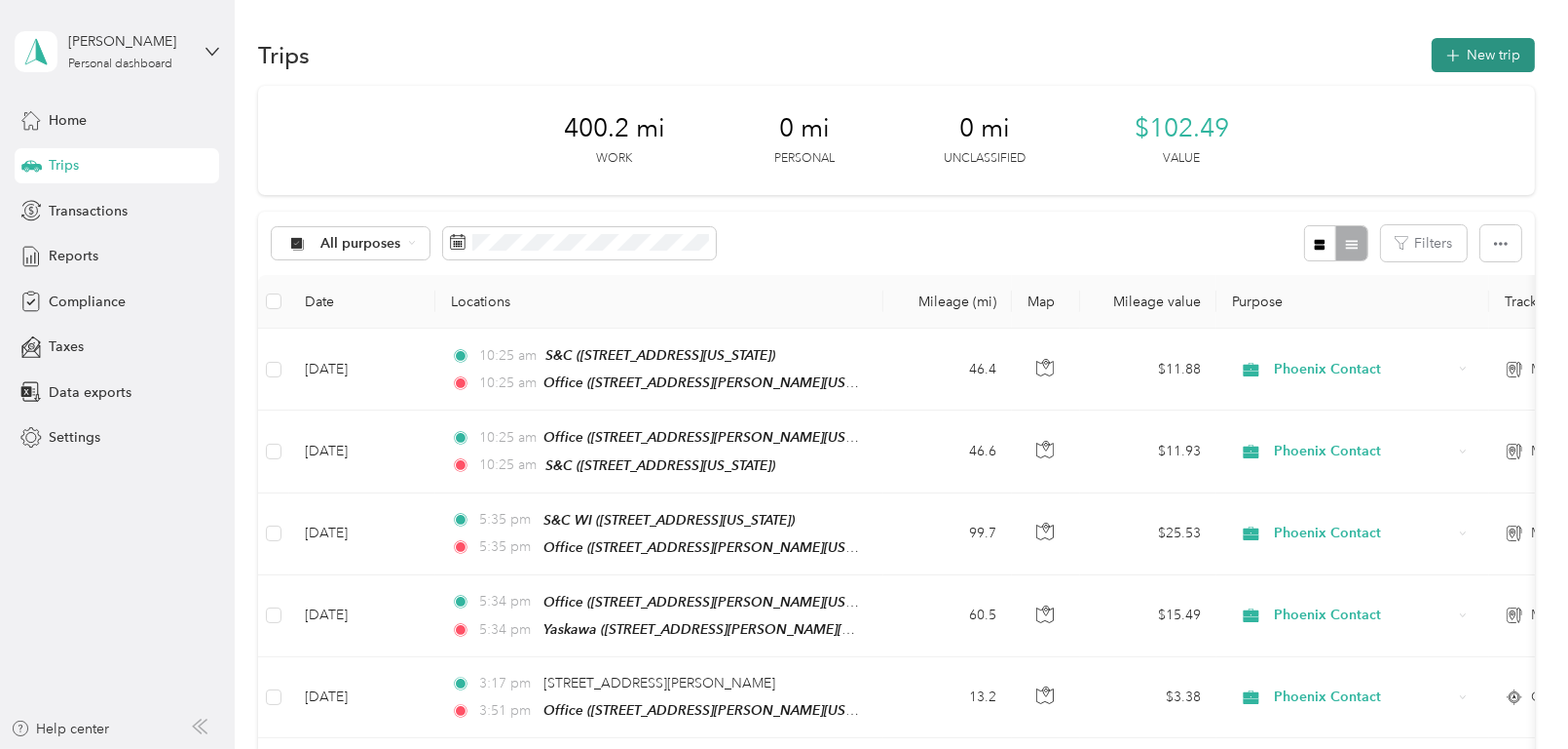
click at [1470, 52] on button "New trip" at bounding box center [1483, 55] width 103 height 34
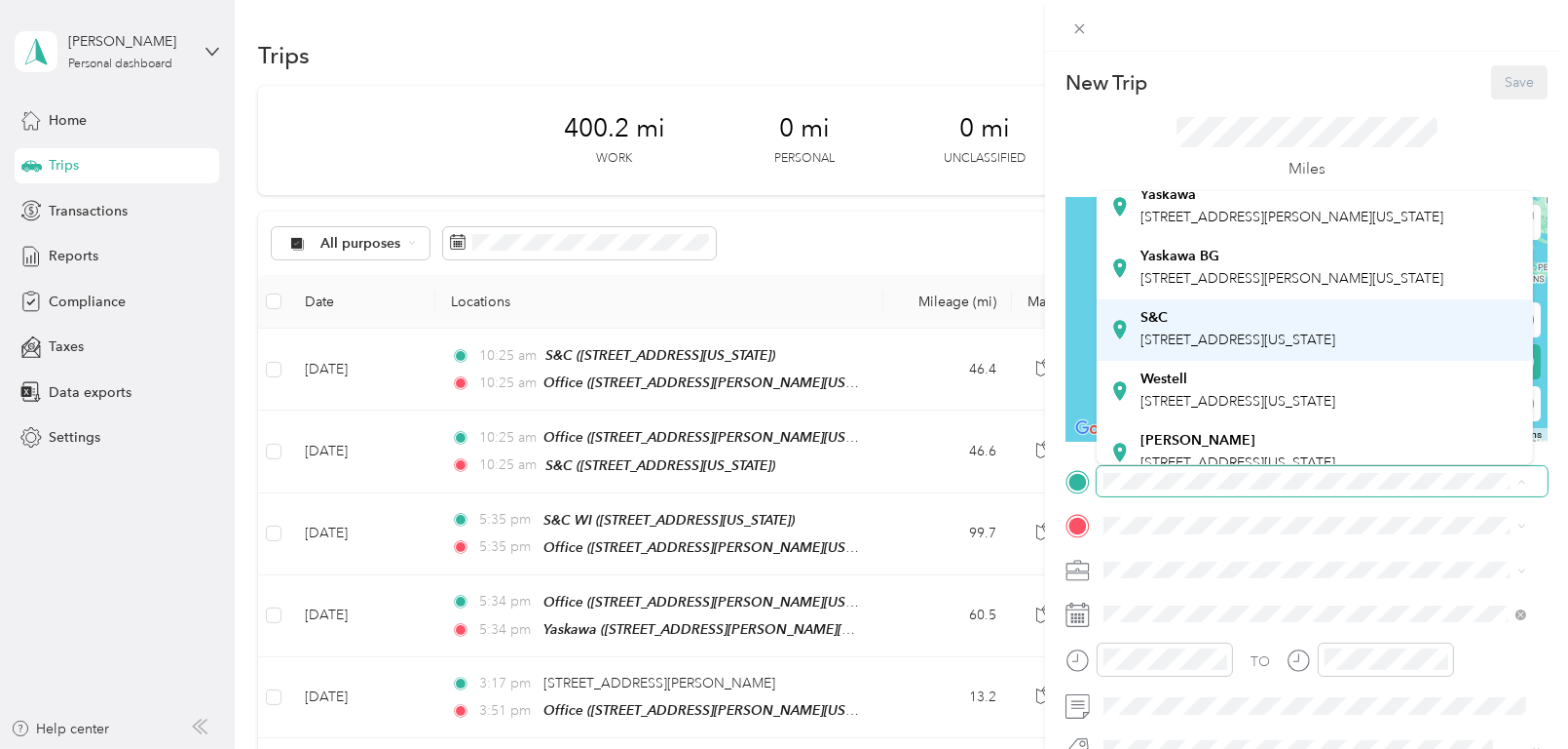
scroll to position [98, 0]
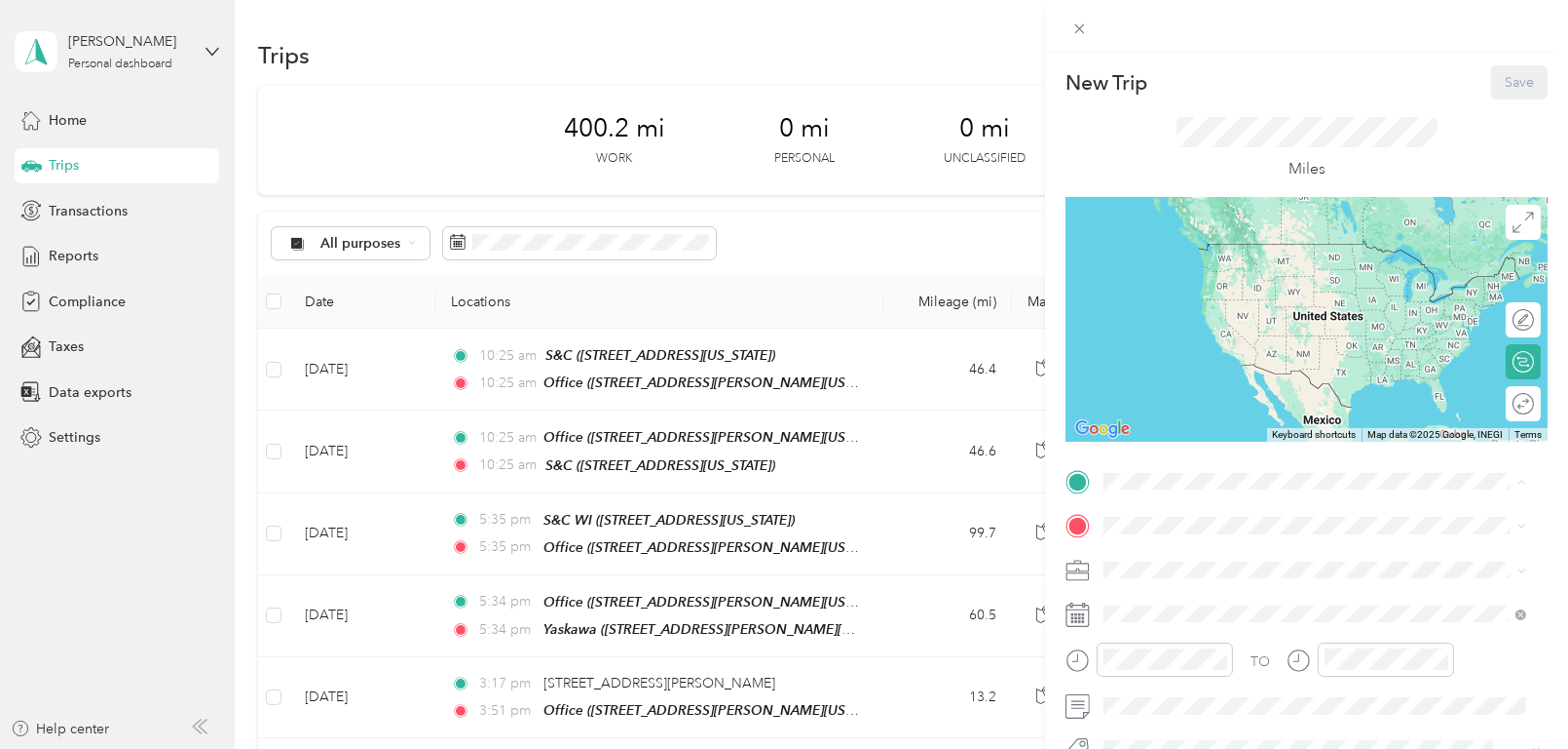
click at [1200, 368] on span "[STREET_ADDRESS][PERSON_NAME][US_STATE]" at bounding box center [1292, 359] width 303 height 17
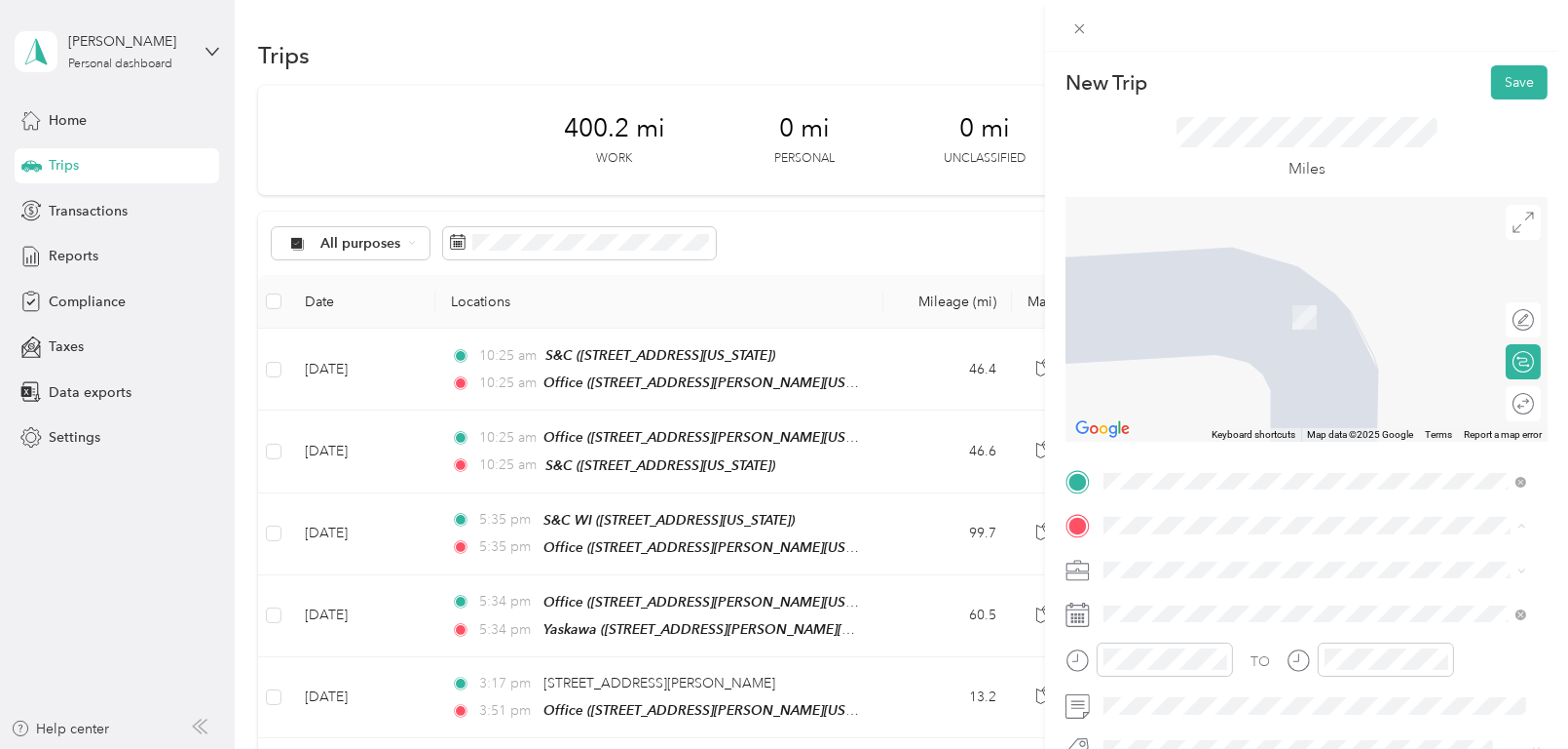
click at [1188, 387] on span "[STREET_ADDRESS][US_STATE]" at bounding box center [1238, 378] width 195 height 17
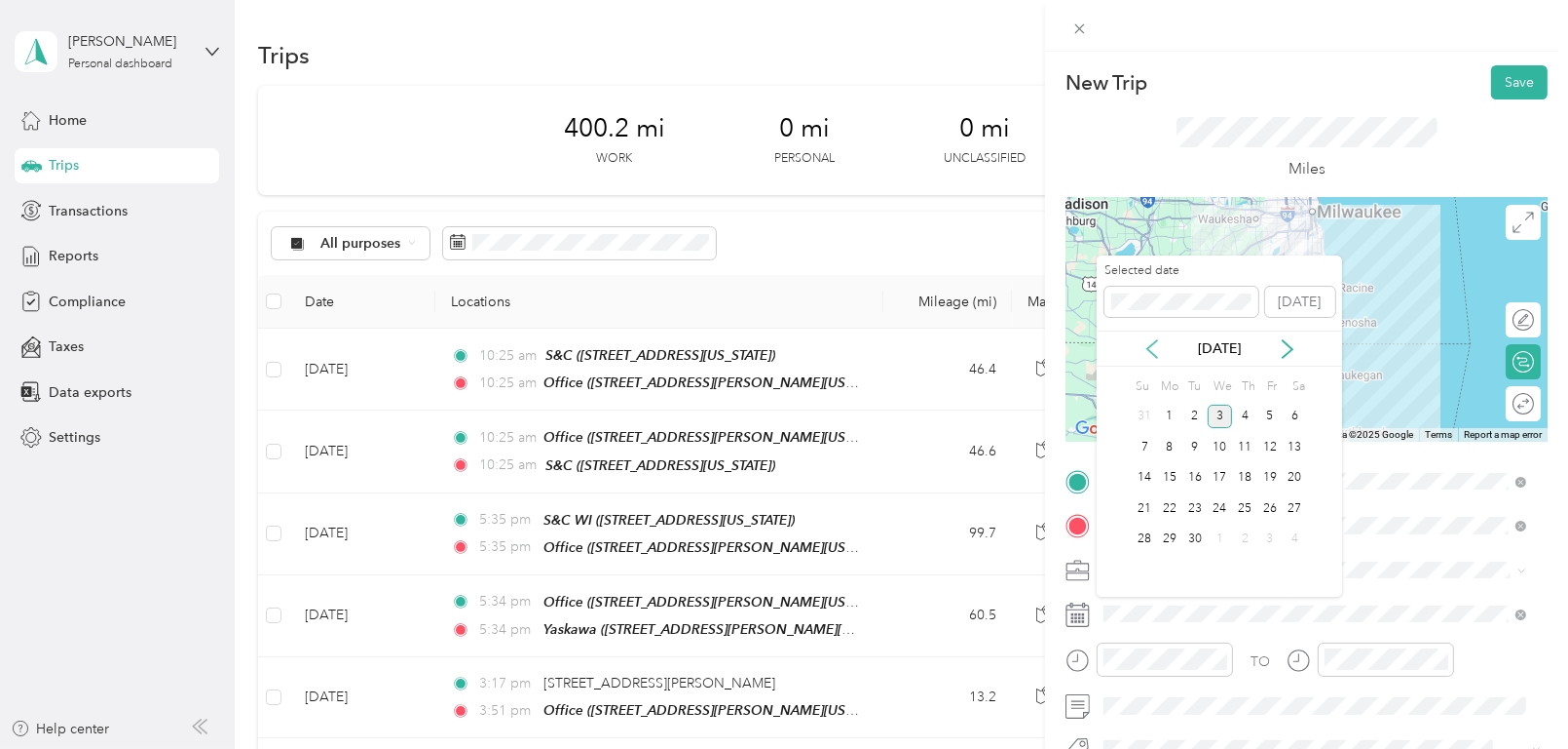
click at [1148, 346] on icon at bounding box center [1152, 349] width 10 height 18
click at [1201, 510] on div "19" at bounding box center [1196, 508] width 26 height 25
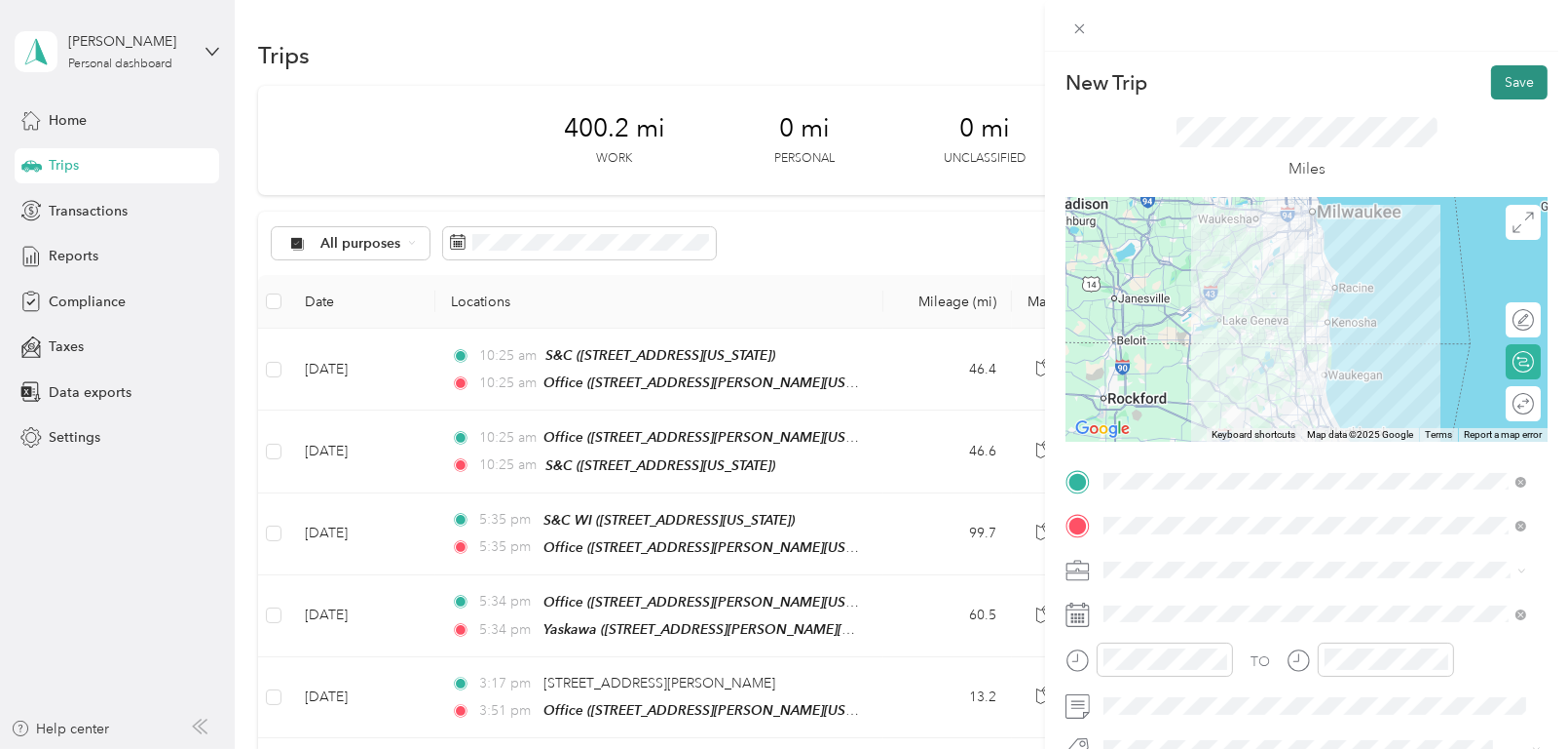
click at [1500, 81] on button "Save" at bounding box center [1519, 82] width 56 height 34
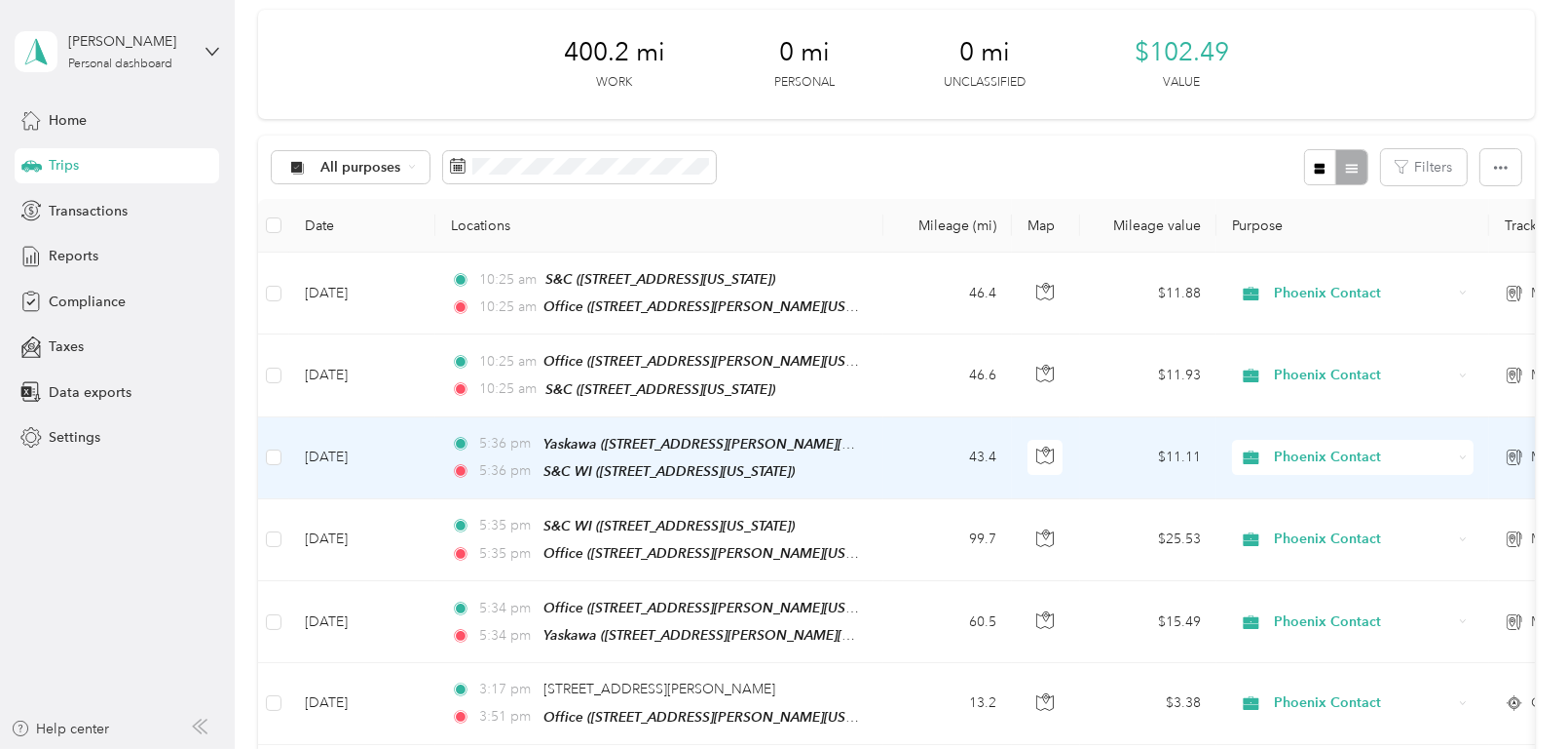
scroll to position [0, 0]
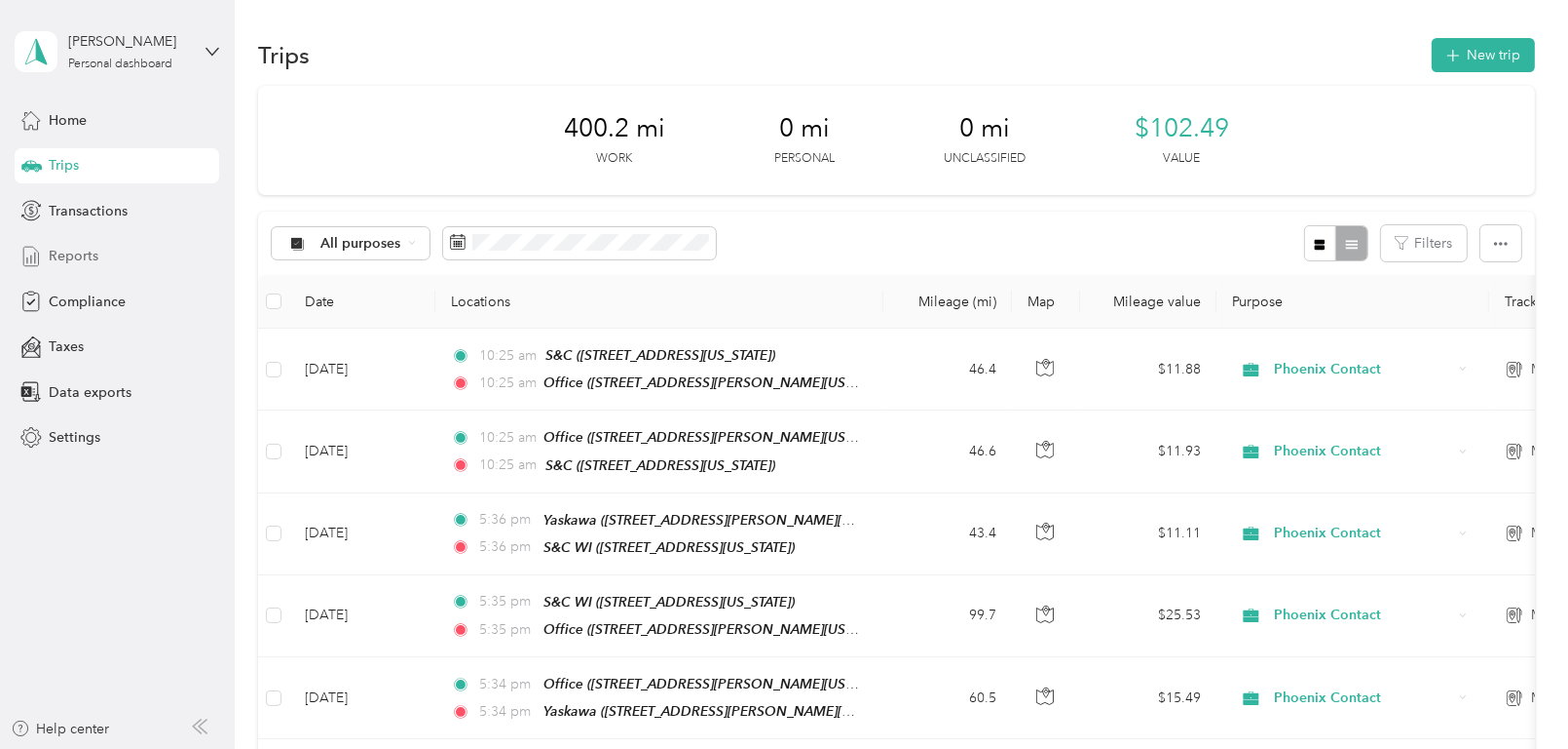
click at [72, 253] on span "Reports" at bounding box center [73, 255] width 49 height 21
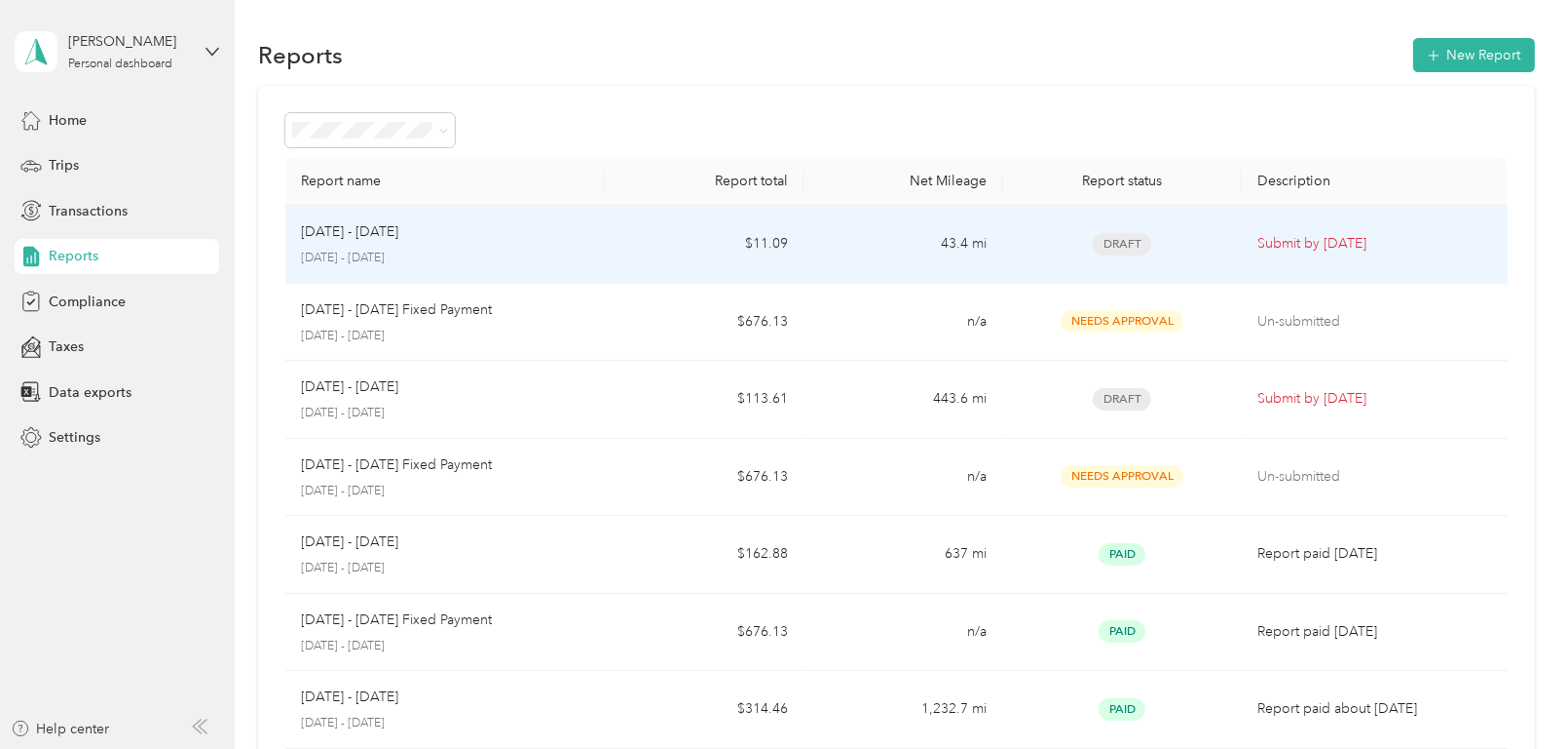
click at [1288, 241] on p "Submit by [DATE]" at bounding box center [1375, 243] width 234 height 22
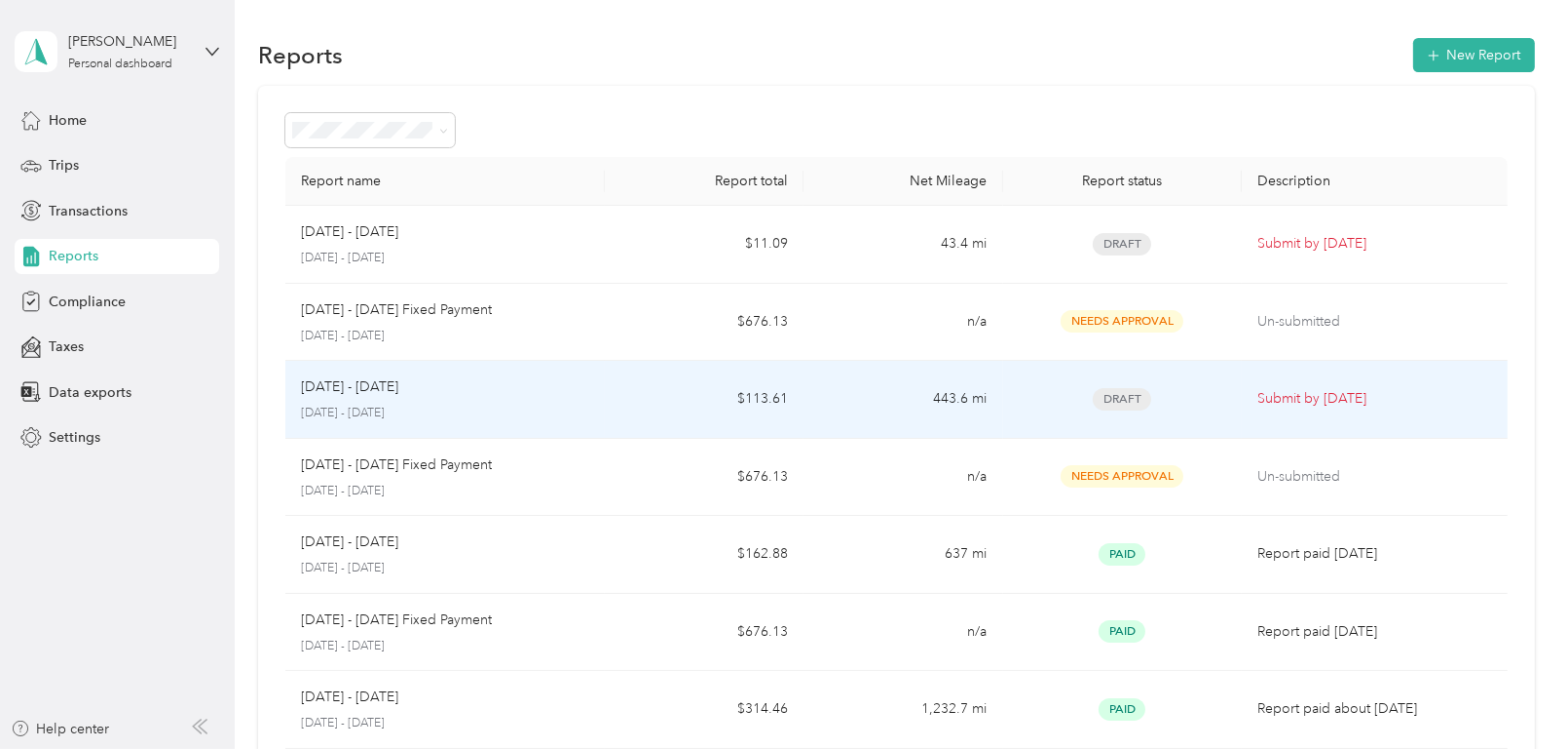
click at [1286, 401] on p "Submit by [DATE]" at bounding box center [1375, 399] width 234 height 22
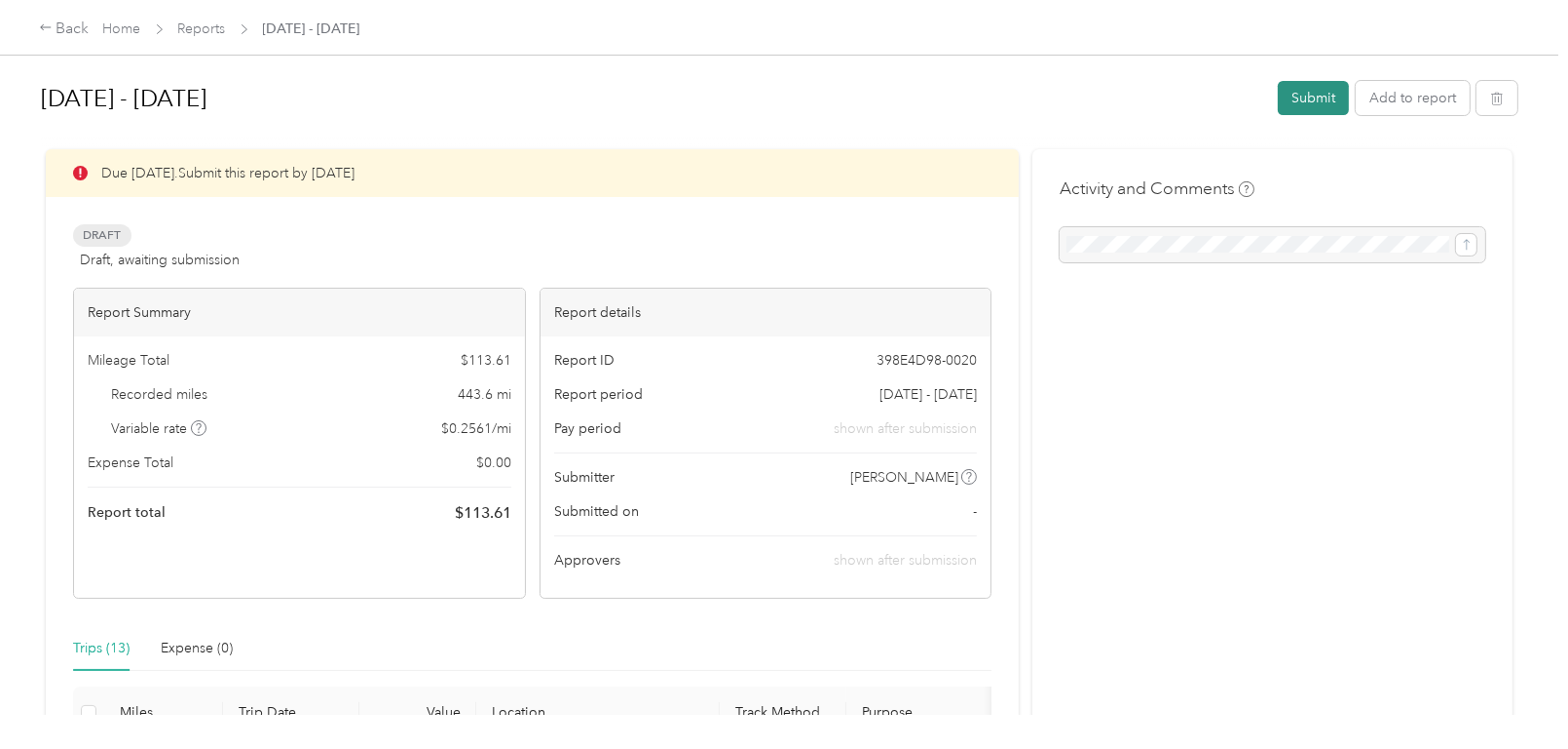
click at [1305, 97] on button "Submit" at bounding box center [1314, 98] width 71 height 34
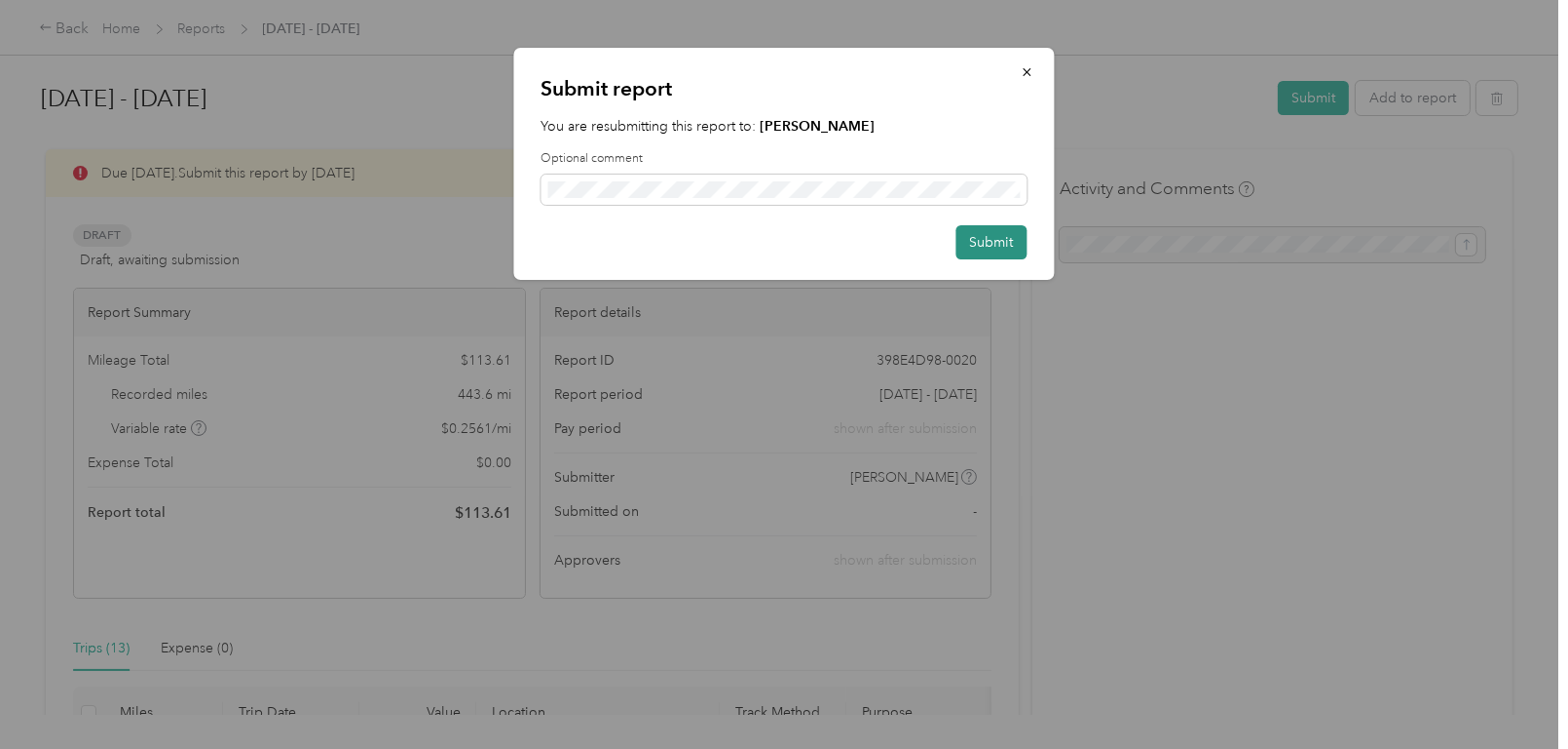
click at [1000, 244] on button "Submit" at bounding box center [992, 241] width 71 height 34
